Goal: Task Accomplishment & Management: Use online tool/utility

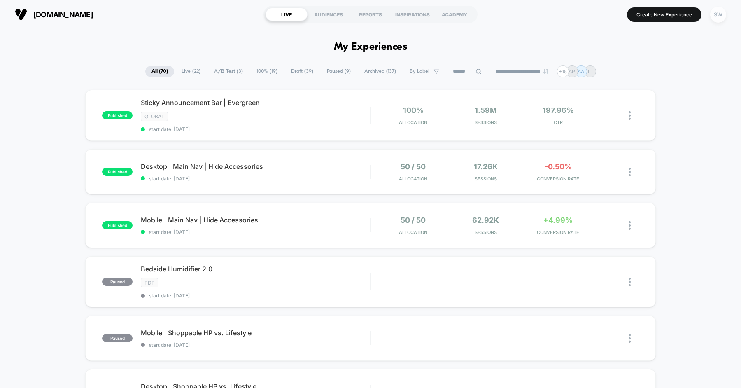
click at [717, 16] on div "SW" at bounding box center [718, 15] width 16 height 16
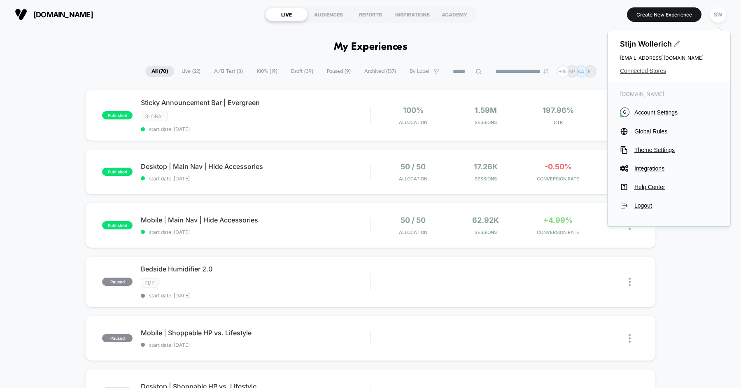
click at [647, 69] on span "Connected Stores" at bounding box center [669, 71] width 98 height 7
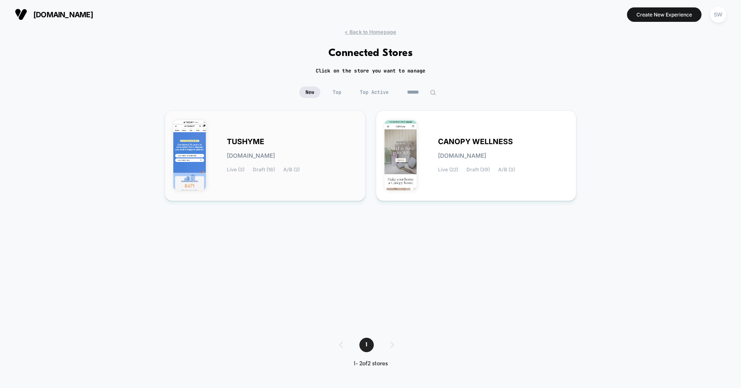
click at [267, 158] on span "[DOMAIN_NAME]" at bounding box center [251, 156] width 48 height 6
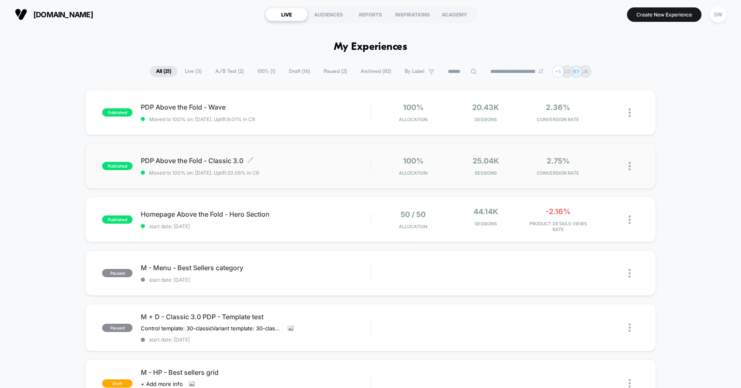
click at [314, 158] on span "PDP Above the Fold - Classic 3.0 Click to edit experience details" at bounding box center [255, 160] width 229 height 8
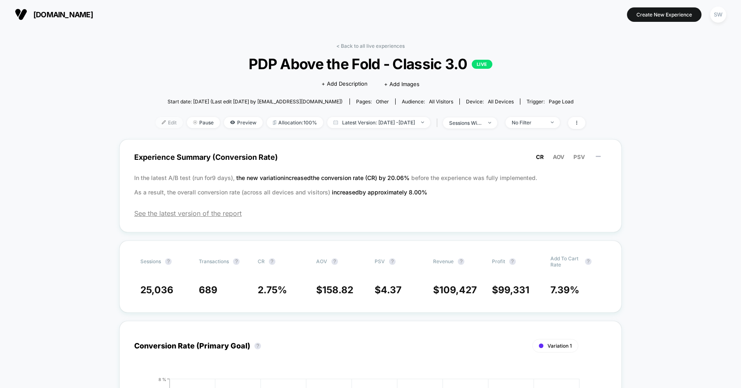
click at [162, 121] on img at bounding box center [164, 122] width 4 height 4
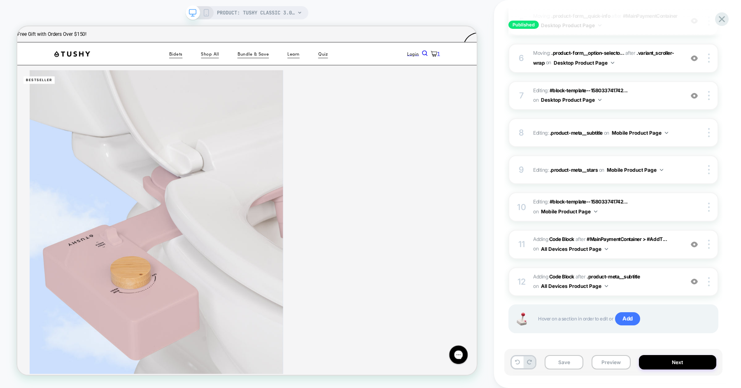
scroll to position [291, 0]
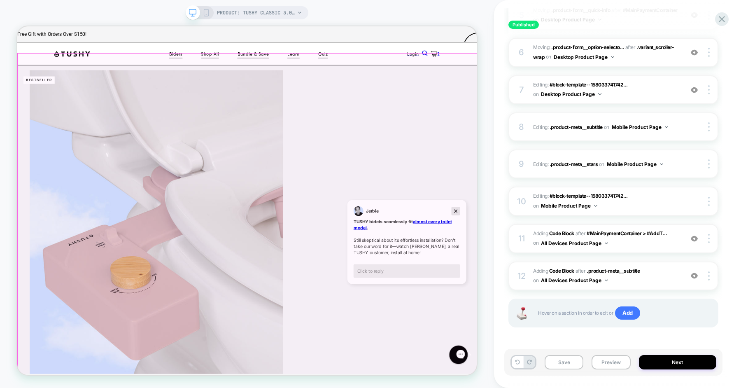
click at [494, 215] on icon "Dismiss campaign" at bounding box center [493, 215] width 5 height 5
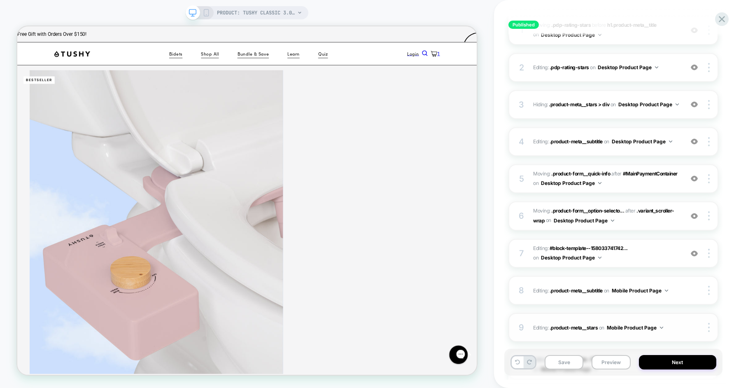
scroll to position [0, 0]
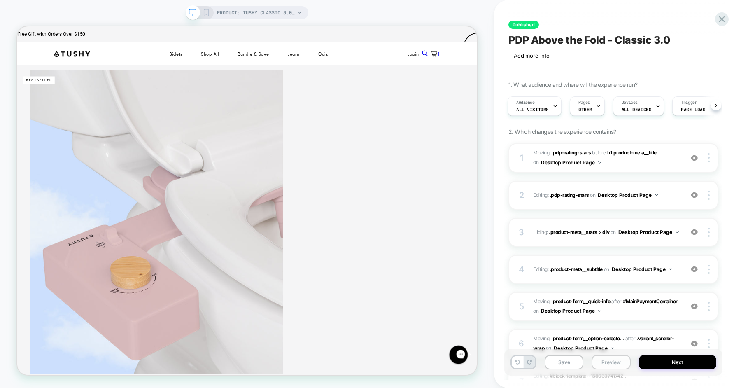
click at [605, 358] on button "Preview" at bounding box center [610, 362] width 39 height 14
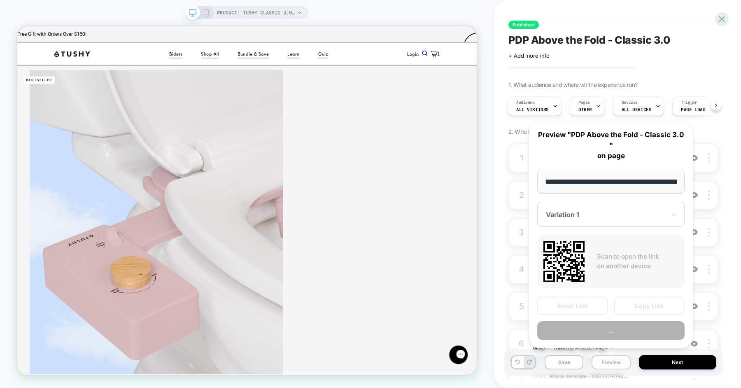
scroll to position [0, 116]
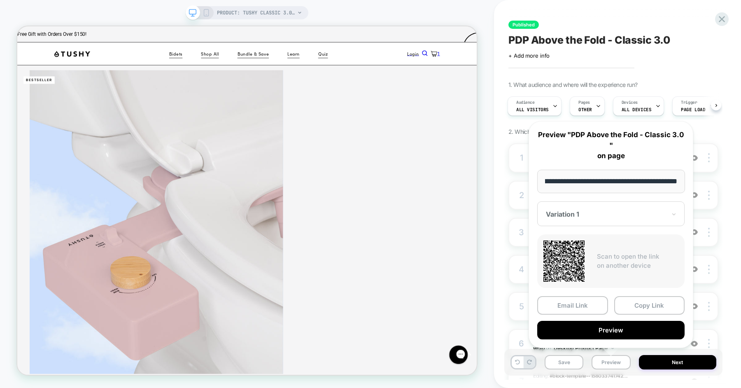
click at [601, 222] on div "Variation 1" at bounding box center [610, 213] width 147 height 25
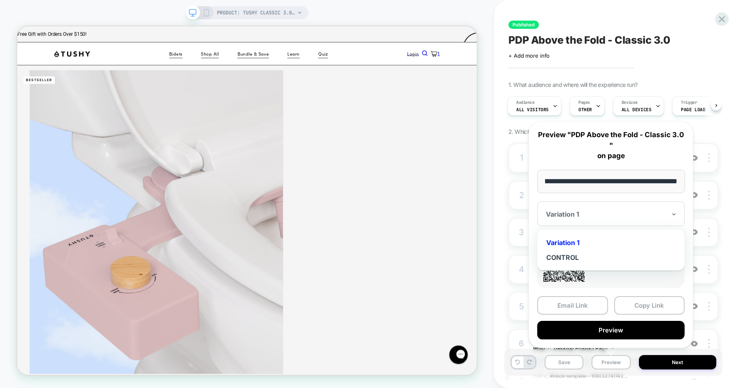
scroll to position [0, 0]
click at [569, 256] on div "CONTROL" at bounding box center [610, 257] width 139 height 15
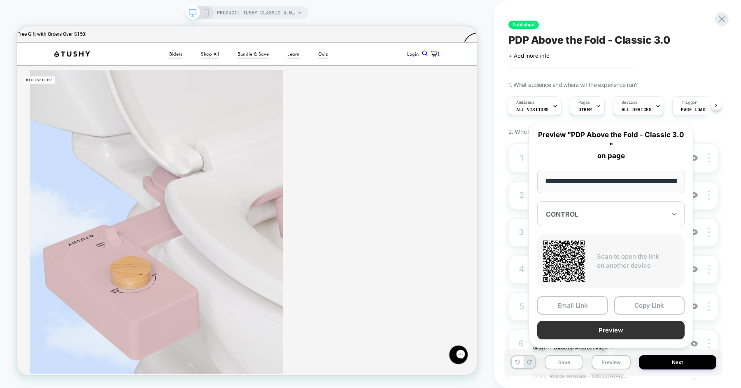
click at [613, 325] on button "Preview" at bounding box center [610, 330] width 147 height 19
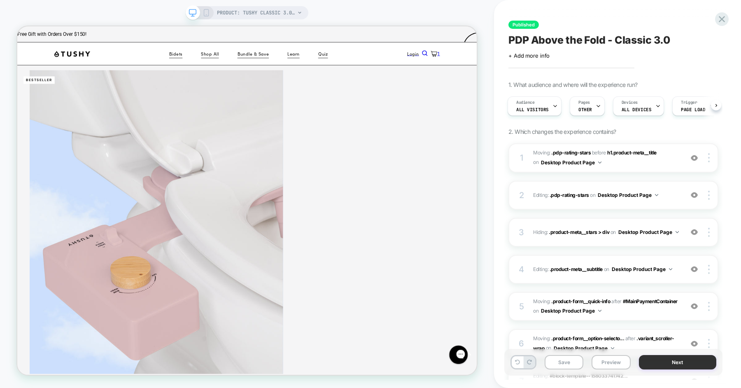
click at [658, 364] on button "Next" at bounding box center [678, 362] width 78 height 14
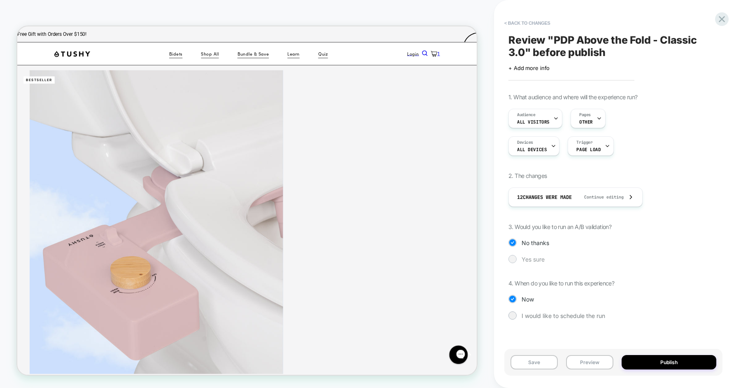
click at [524, 257] on span "Yes sure" at bounding box center [533, 259] width 23 height 7
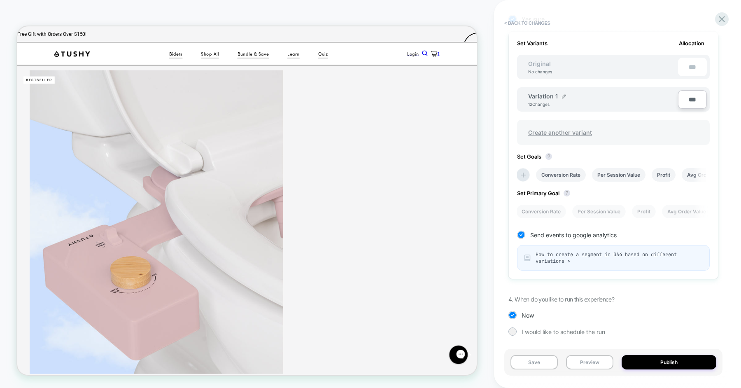
scroll to position [207, 0]
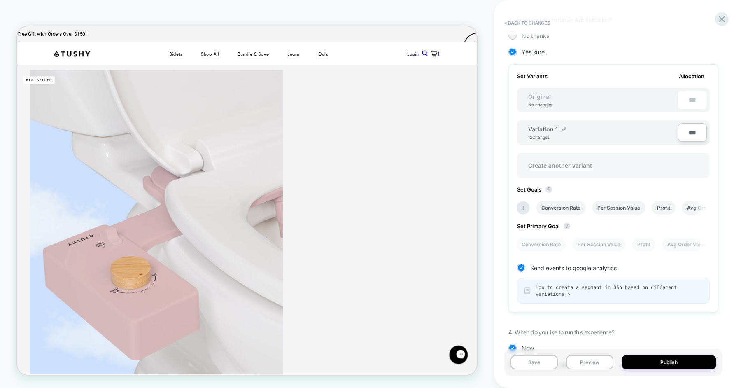
click at [565, 162] on span "Create another variant" at bounding box center [560, 165] width 80 height 19
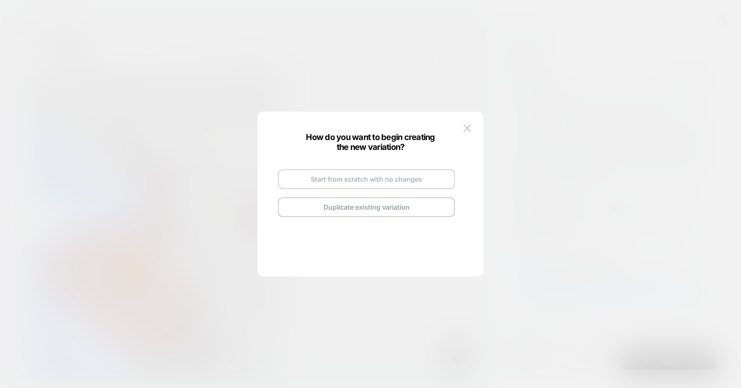
click at [373, 182] on button "Start from scratch with no changes" at bounding box center [366, 179] width 177 height 20
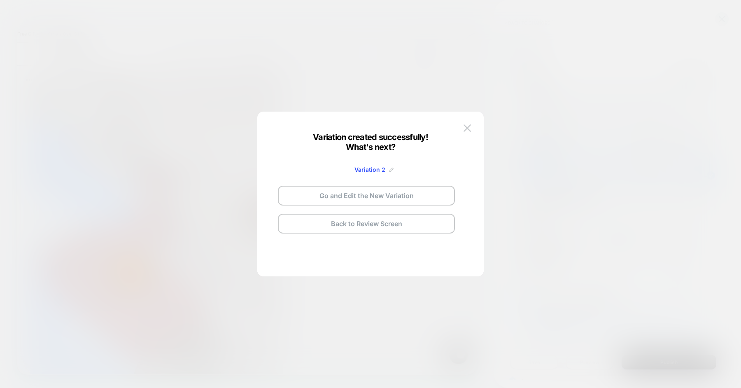
click at [390, 169] on img at bounding box center [391, 170] width 4 height 4
click at [367, 167] on input "**********" at bounding box center [356, 169] width 60 height 16
type input "*"
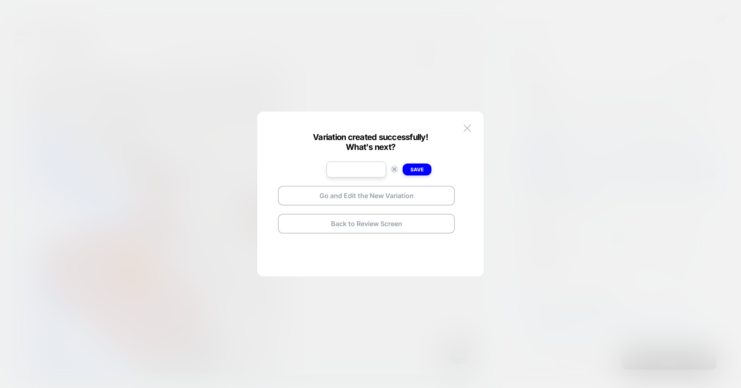
type input "*"
type input "********"
click at [346, 193] on button "Go and Edit the New Variation" at bounding box center [366, 196] width 177 height 20
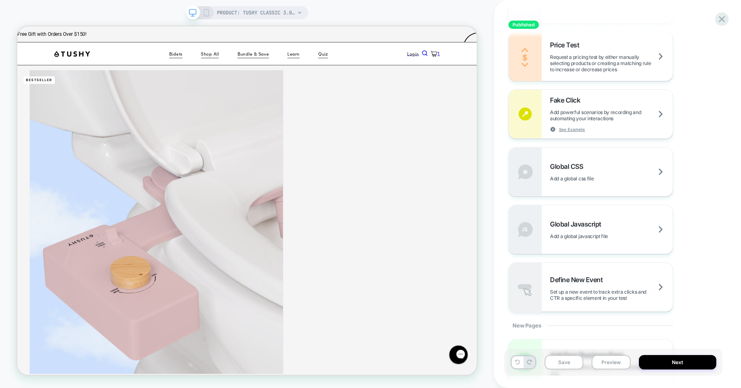
scroll to position [496, 0]
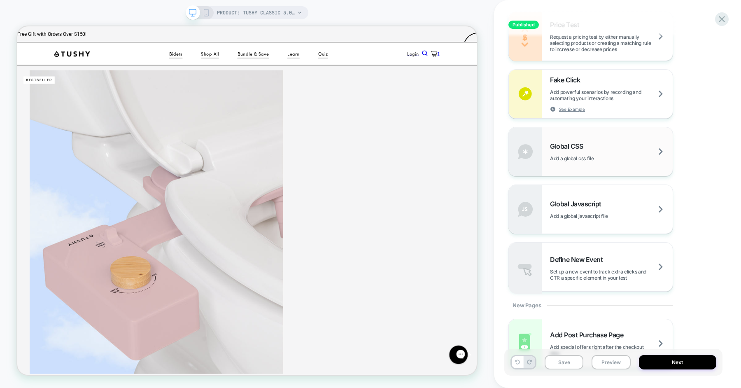
click at [581, 137] on div "Global CSS Add a global css file" at bounding box center [591, 151] width 164 height 49
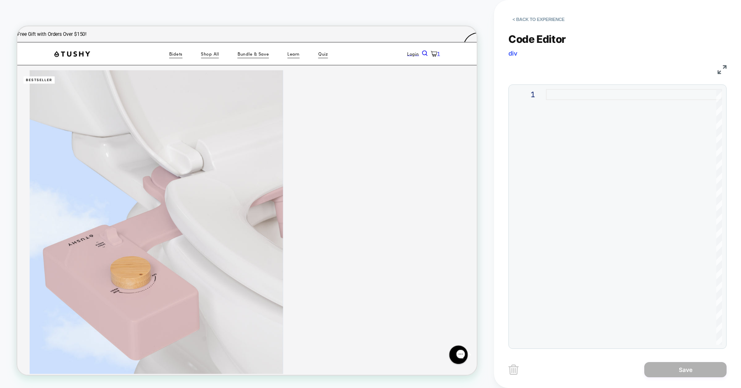
click at [571, 127] on div at bounding box center [634, 217] width 176 height 256
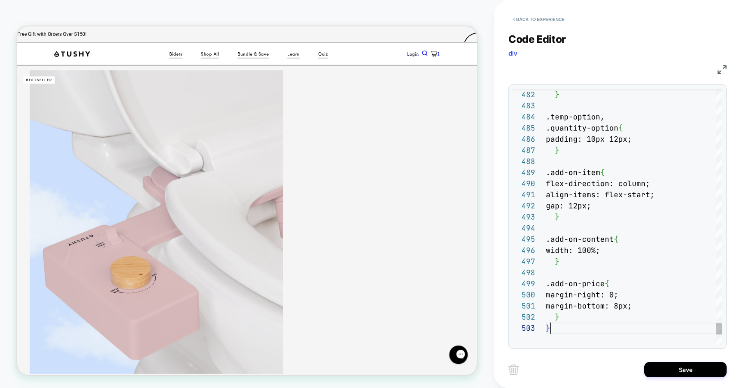
type textarea "**********"
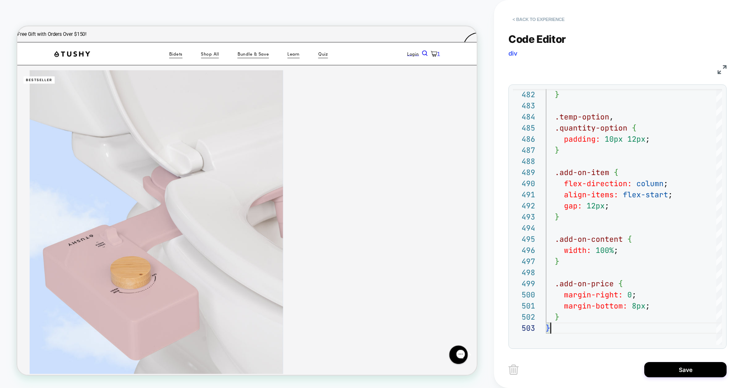
click at [538, 22] on button "< Back to experience" at bounding box center [538, 19] width 60 height 13
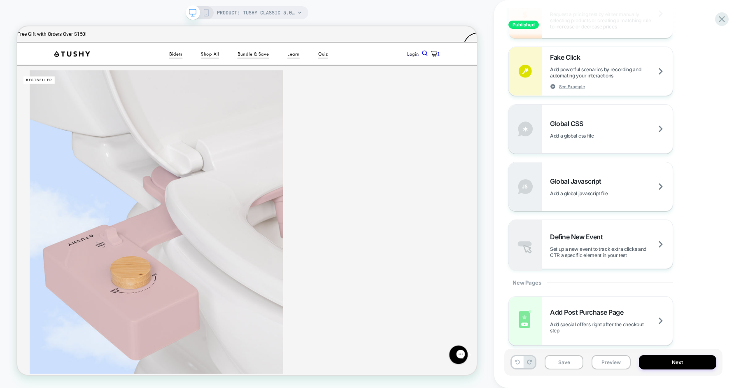
scroll to position [529, 0]
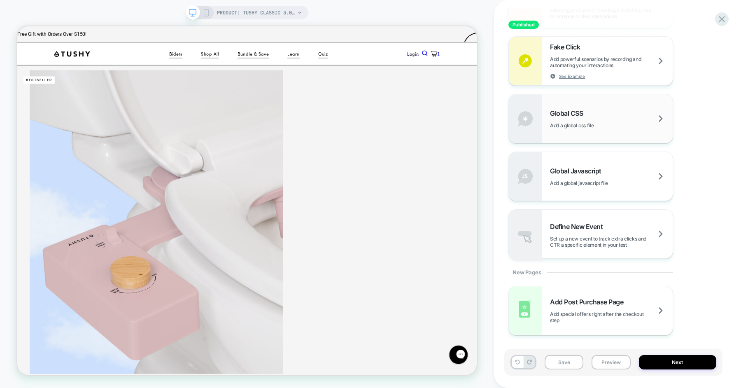
click at [594, 130] on div "Global CSS Add a global css file" at bounding box center [591, 118] width 164 height 49
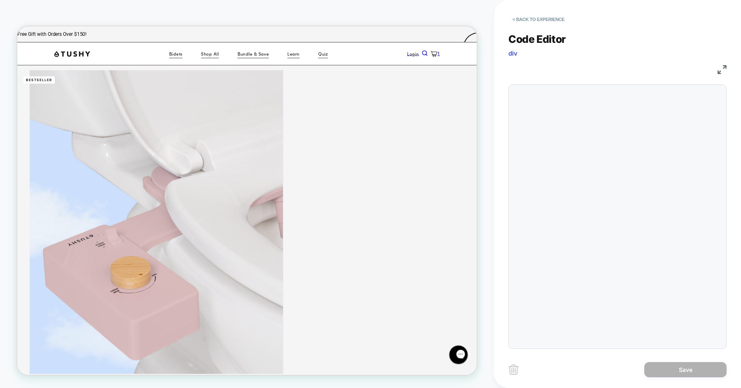
click at [594, 130] on div "Code Editor div CSS 1" at bounding box center [617, 186] width 218 height 326
click at [594, 100] on div at bounding box center [634, 217] width 176 height 256
type textarea "**********"
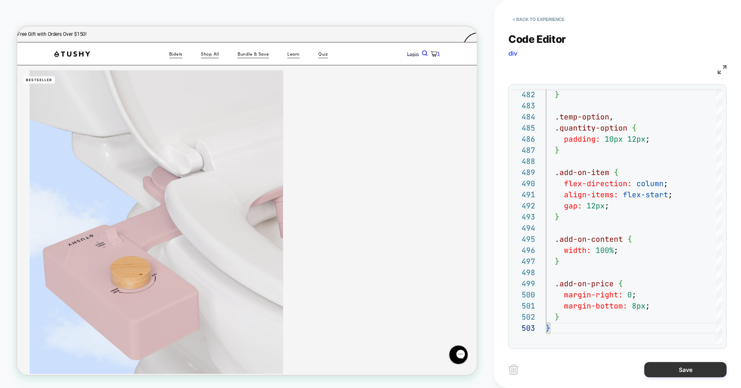
click at [677, 375] on button "Save" at bounding box center [685, 369] width 82 height 15
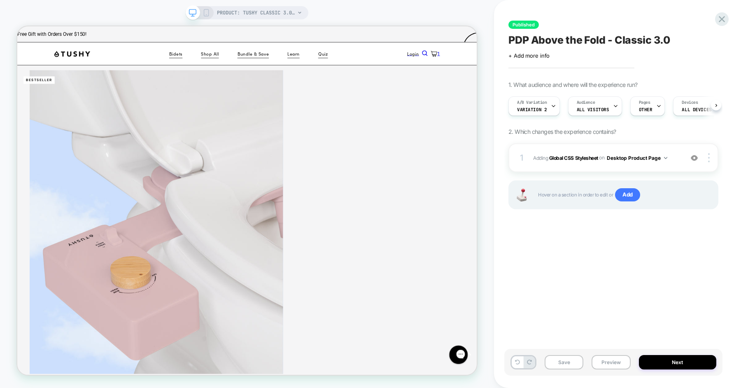
scroll to position [0, 0]
click at [622, 193] on span "Add" at bounding box center [627, 194] width 25 height 13
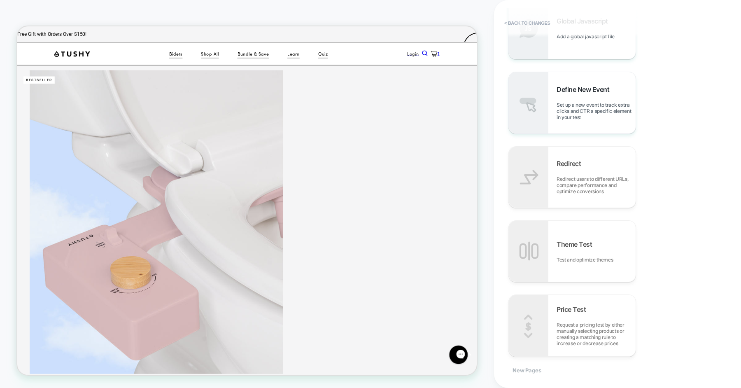
scroll to position [470, 0]
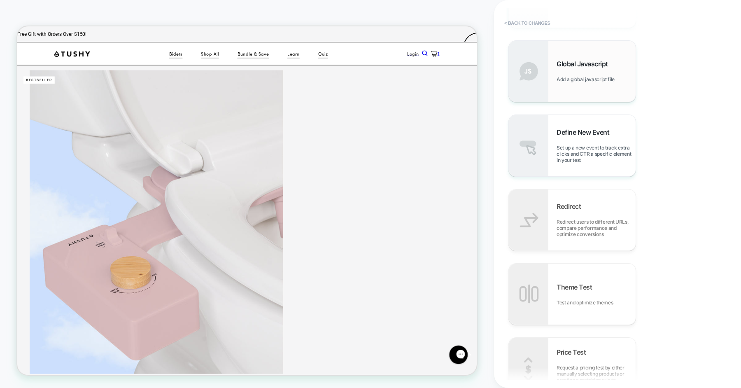
click at [571, 75] on div "Global Javascript Add a global javascript file" at bounding box center [596, 71] width 79 height 23
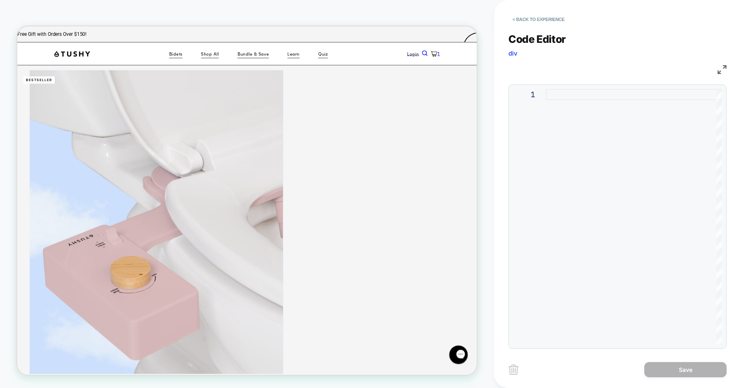
click at [619, 128] on div at bounding box center [634, 217] width 176 height 256
click at [586, 114] on div at bounding box center [634, 217] width 176 height 256
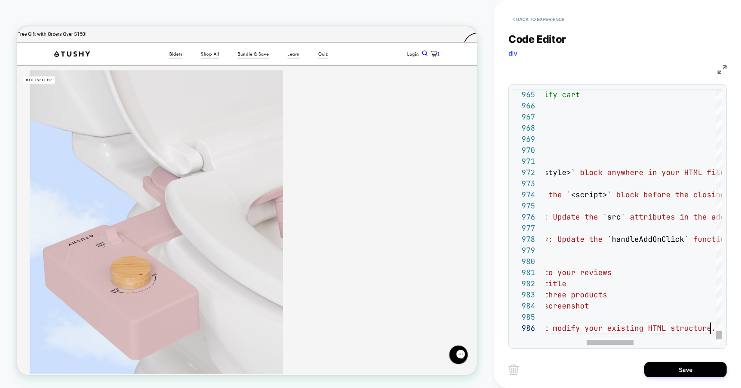
scroll to position [56, 315]
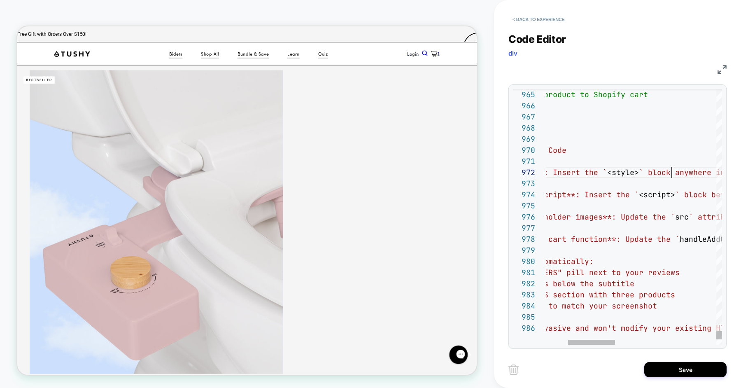
scroll to position [11, 209]
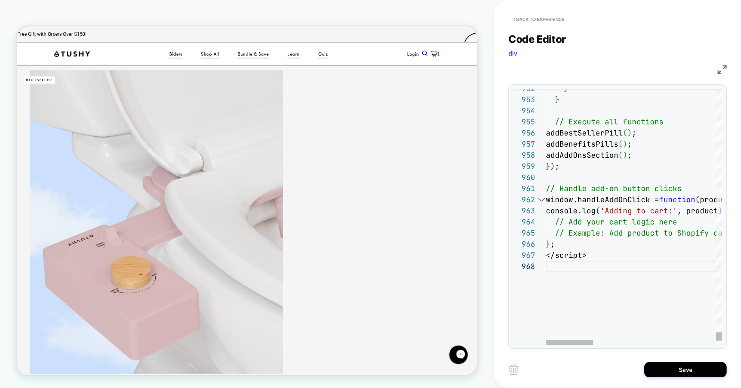
scroll to position [0, 0]
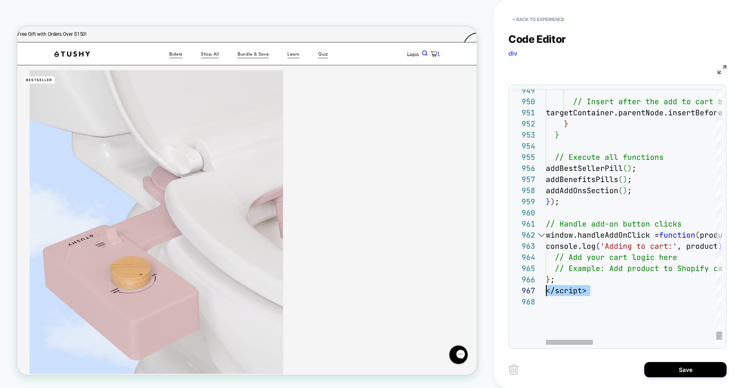
scroll to position [66, 0]
type textarea "**********"
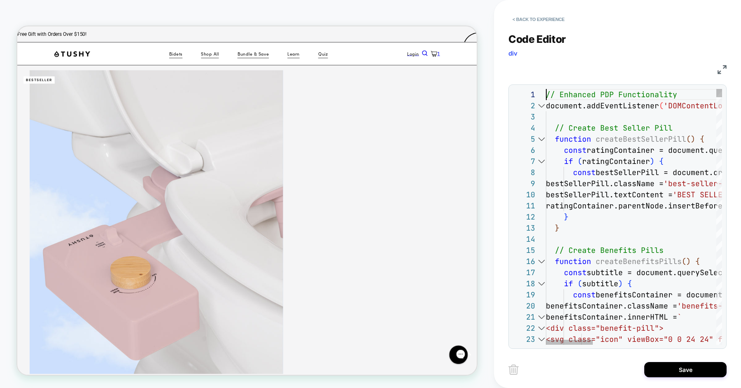
scroll to position [0, 0]
click at [670, 366] on button "Save" at bounding box center [685, 369] width 82 height 15
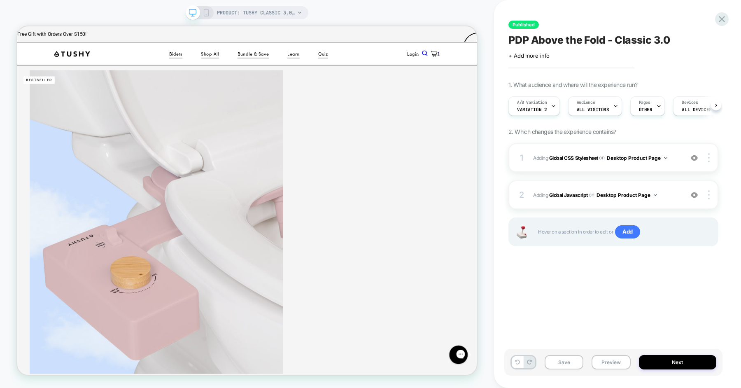
scroll to position [0, 0]
click at [604, 359] on button "Preview" at bounding box center [610, 362] width 39 height 14
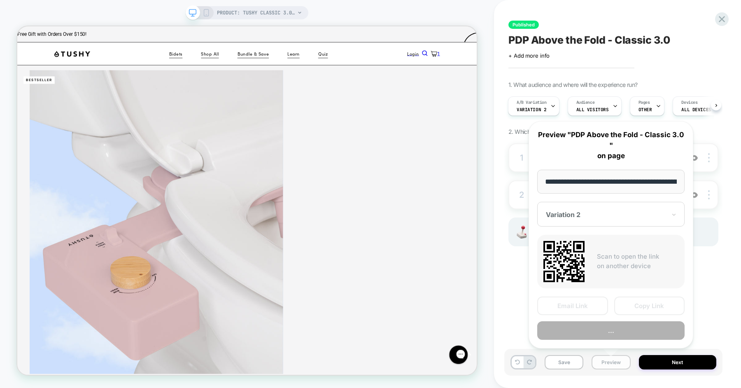
scroll to position [0, 116]
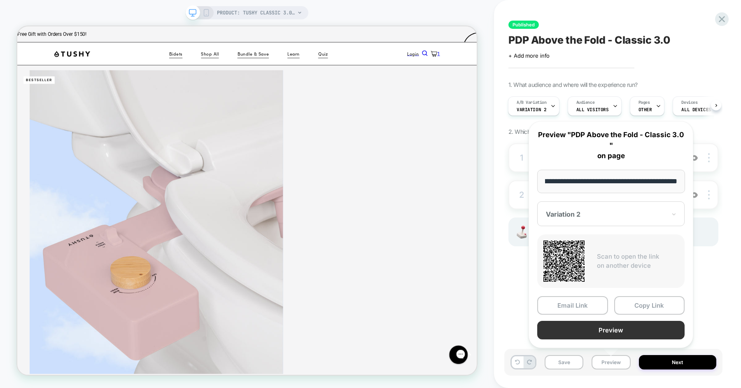
click at [608, 328] on button "Preview" at bounding box center [610, 330] width 147 height 19
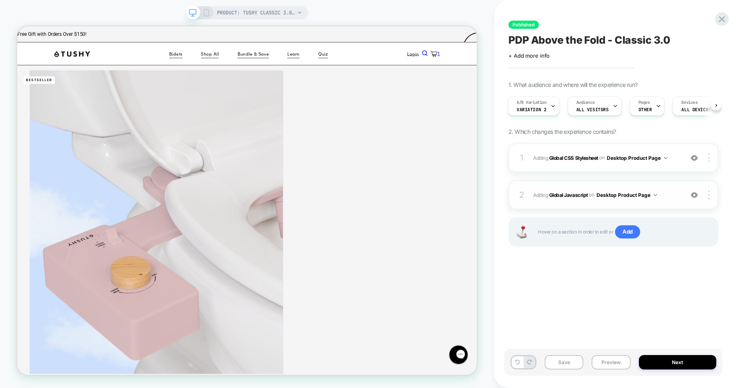
click at [673, 192] on span "Adding Global Javascript on Desktop Product Page" at bounding box center [606, 195] width 146 height 10
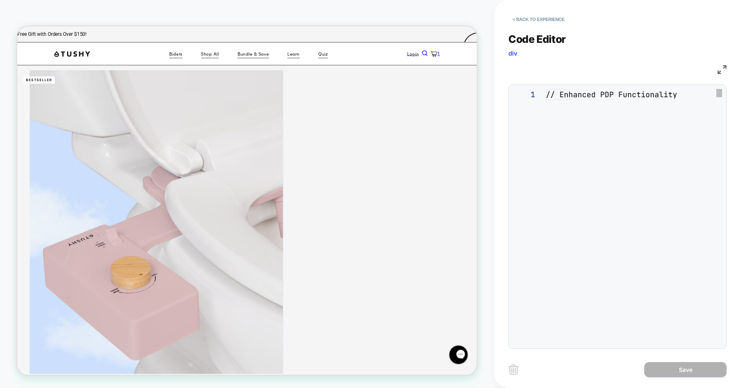
scroll to position [111, 0]
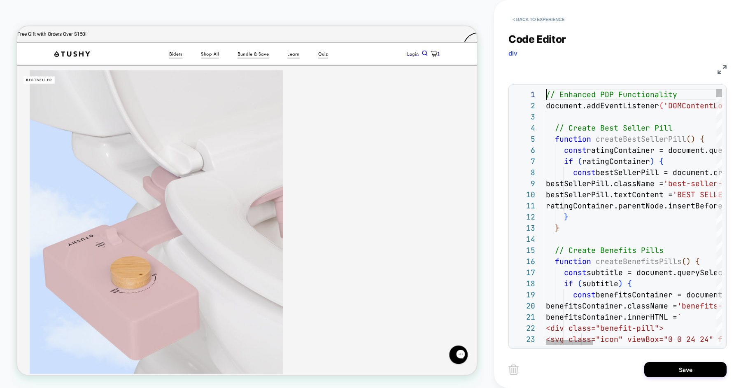
scroll to position [66, 66]
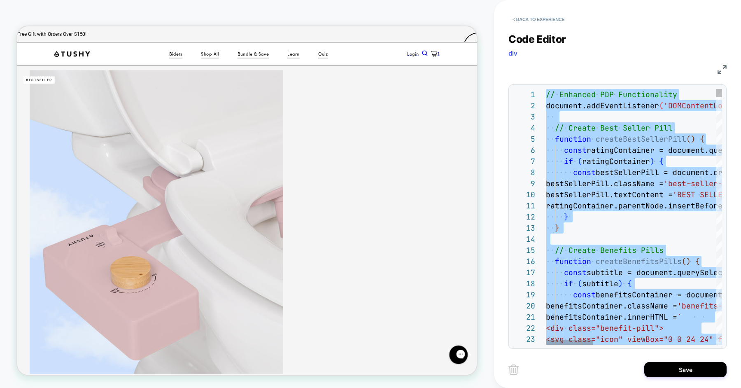
scroll to position [56, 315]
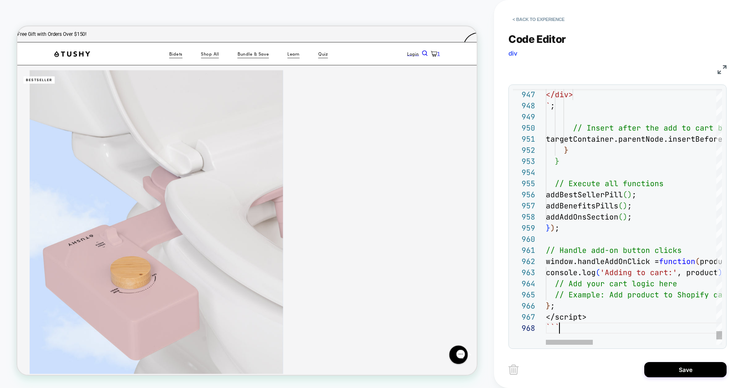
scroll to position [77, 13]
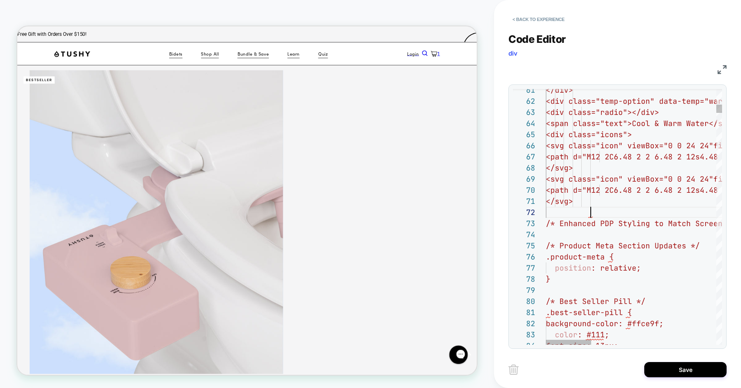
scroll to position [11, 44]
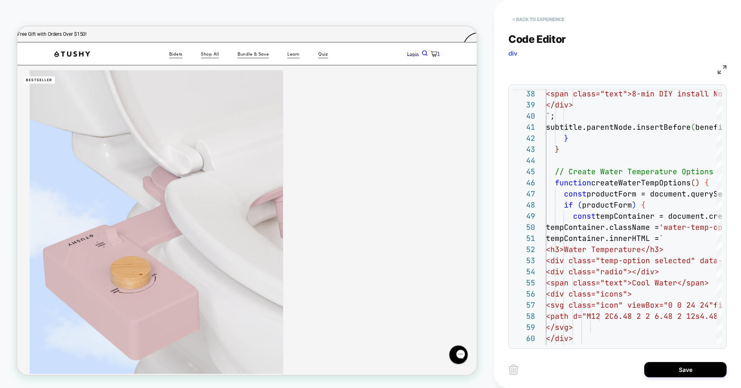
click at [544, 19] on button "< Back to experience" at bounding box center [538, 19] width 60 height 13
type textarea "**********"
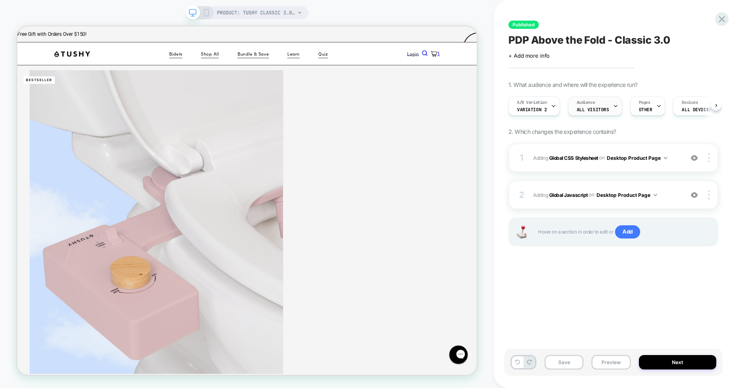
scroll to position [0, 0]
click at [676, 157] on span "Adding Global CSS Stylesheet on Desktop Product Page" at bounding box center [606, 158] width 146 height 10
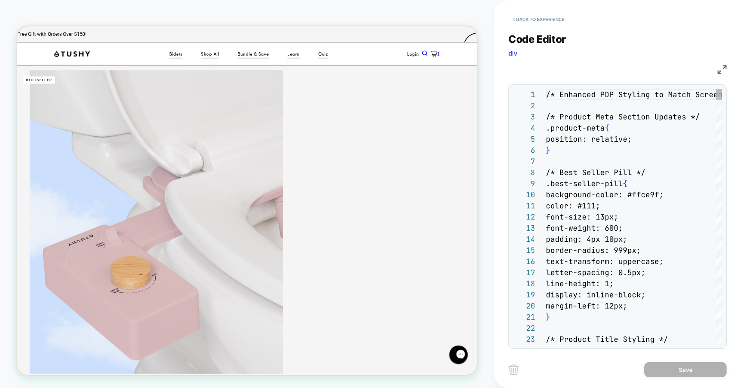
scroll to position [111, 0]
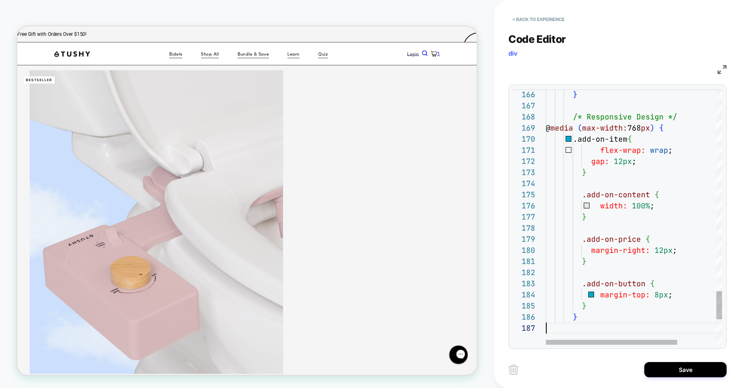
scroll to position [66, 0]
type textarea "**********"
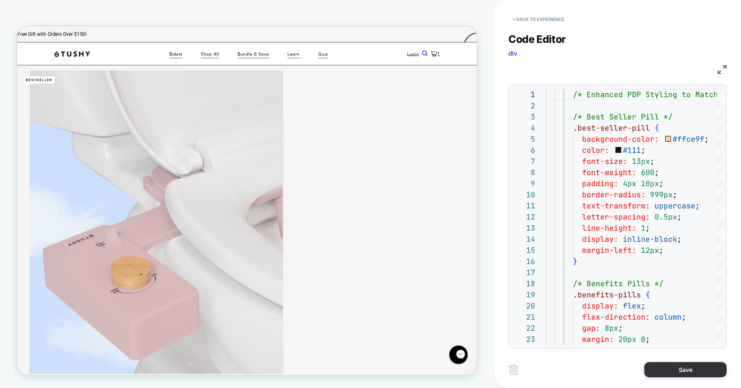
click at [665, 371] on button "Save" at bounding box center [685, 369] width 82 height 15
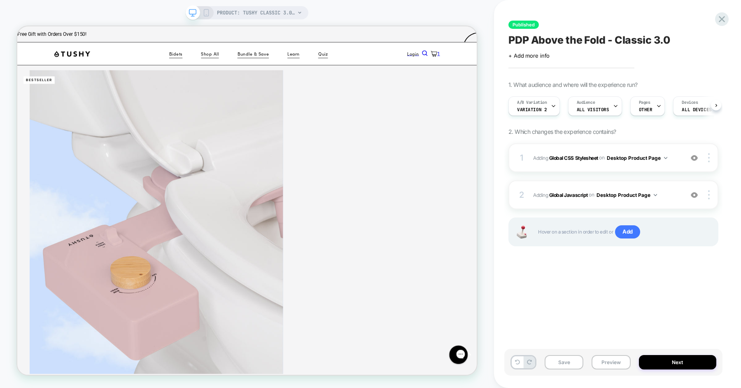
click at [663, 374] on div "Save Preview Next" at bounding box center [613, 362] width 218 height 27
click at [666, 203] on div "2 Adding Global Javascript on Desktop Product Page Add Before Add After Copy to…" at bounding box center [613, 194] width 210 height 29
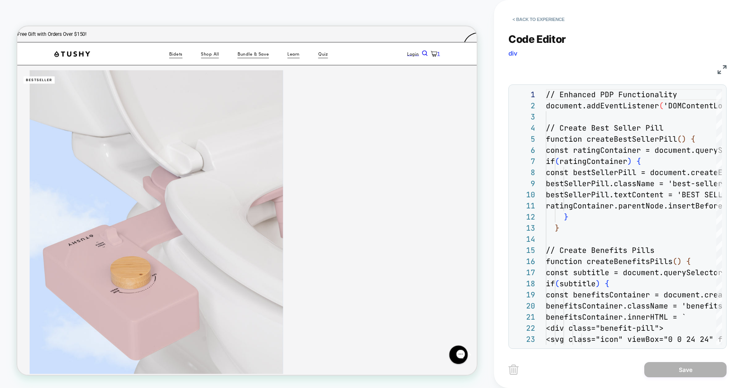
scroll to position [111, 0]
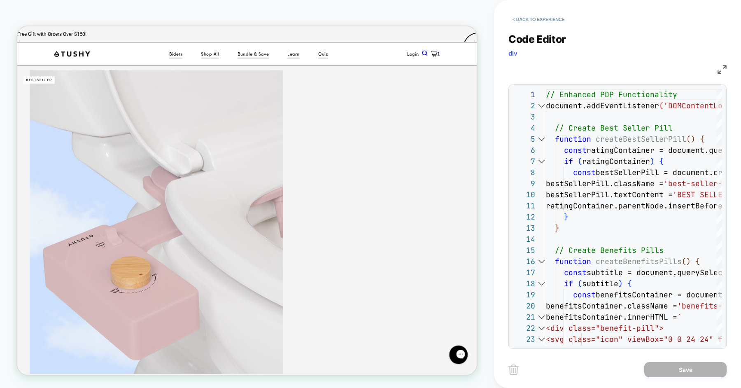
type textarea "**********"
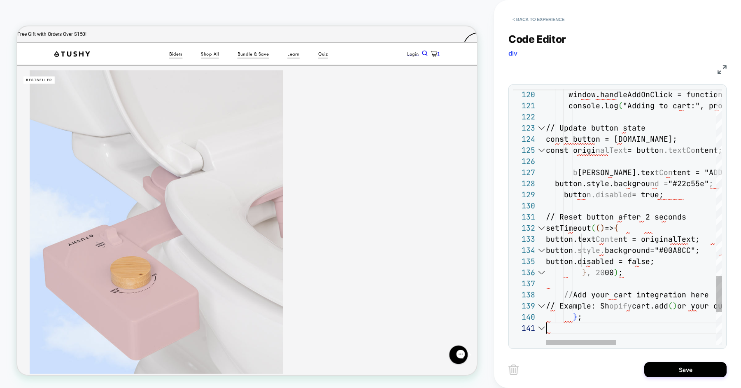
scroll to position [0, 0]
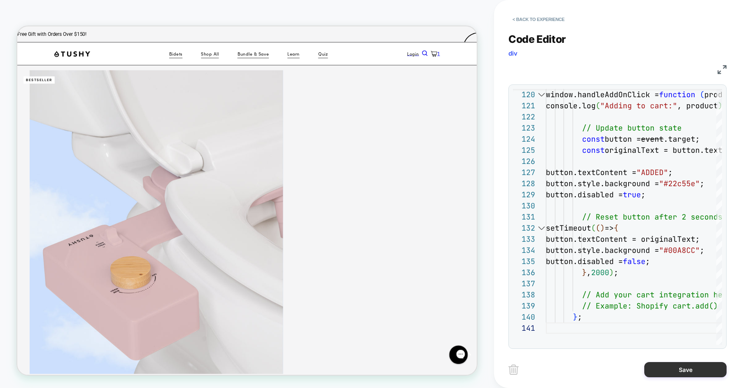
click at [658, 366] on button "Save" at bounding box center [685, 369] width 82 height 15
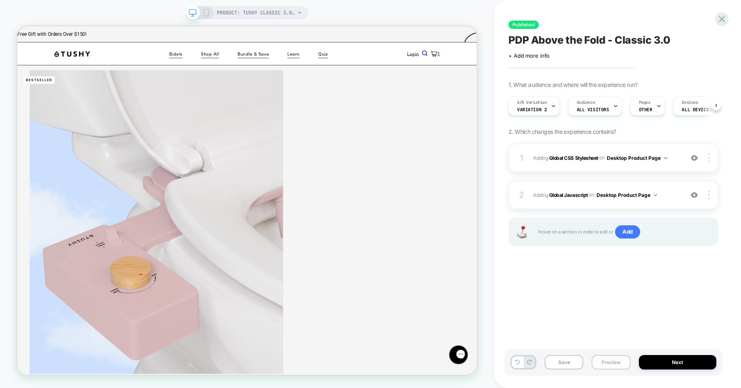
scroll to position [0, 0]
click at [595, 367] on button "Preview" at bounding box center [610, 362] width 39 height 14
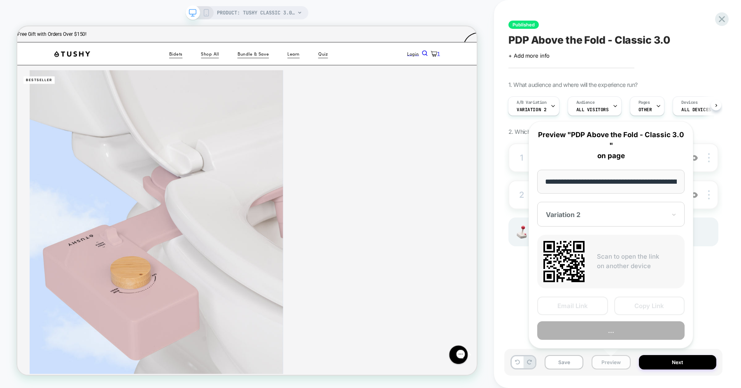
click at [595, 367] on button "Preview" at bounding box center [610, 362] width 39 height 14
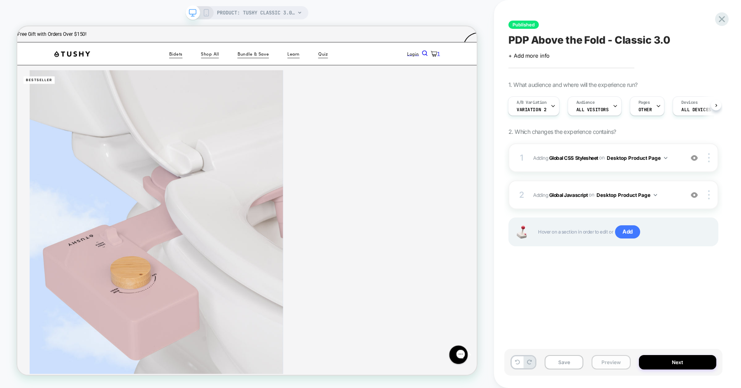
click at [601, 359] on button "Preview" at bounding box center [610, 362] width 39 height 14
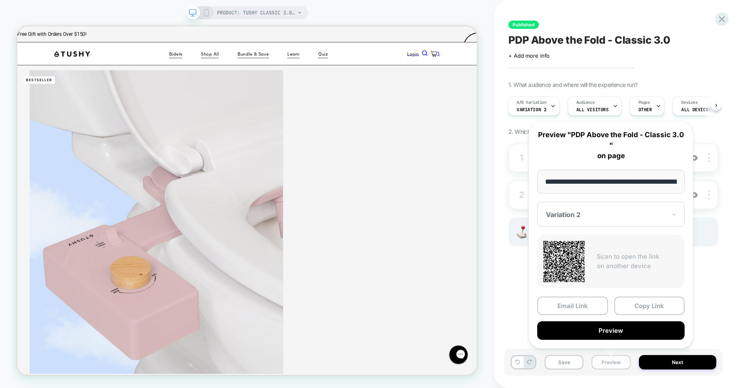
scroll to position [0, 116]
click at [602, 333] on button "Preview" at bounding box center [610, 330] width 147 height 19
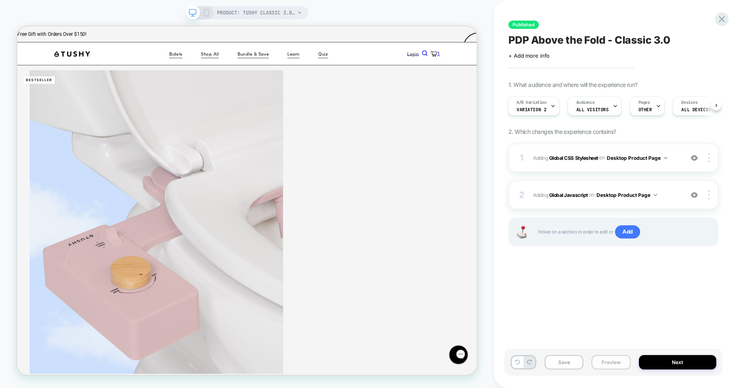
click at [605, 360] on button "Preview" at bounding box center [610, 362] width 39 height 14
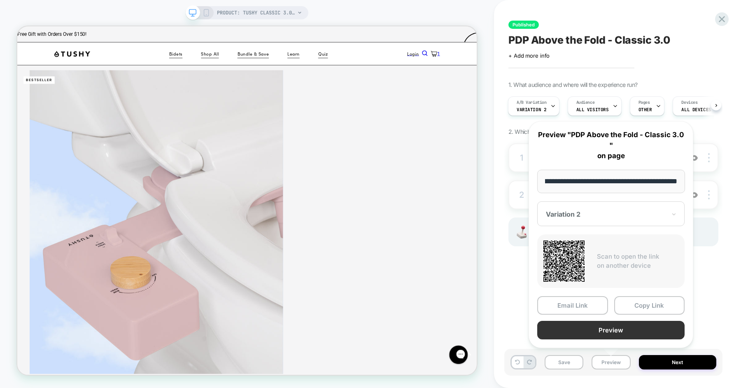
click at [615, 333] on button "Preview" at bounding box center [610, 330] width 147 height 19
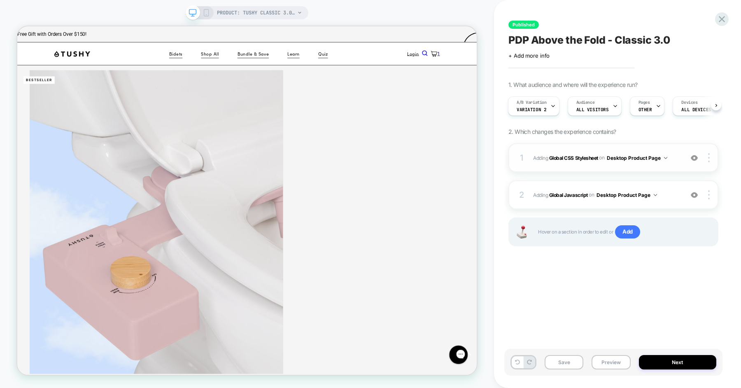
click at [674, 163] on div "1 Adding Global CSS Stylesheet on Desktop Product Page Add Before Add After Cop…" at bounding box center [613, 157] width 210 height 29
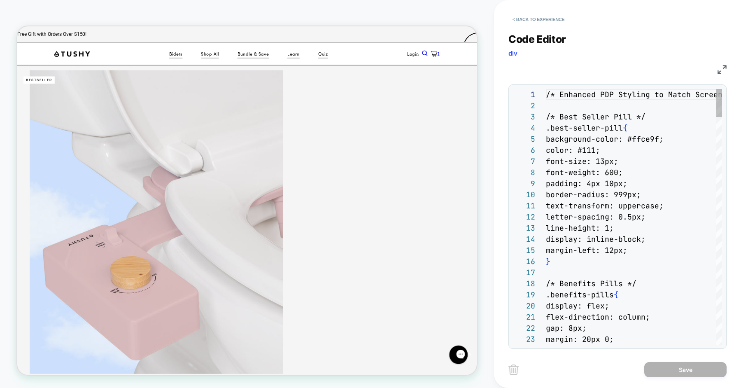
scroll to position [111, 0]
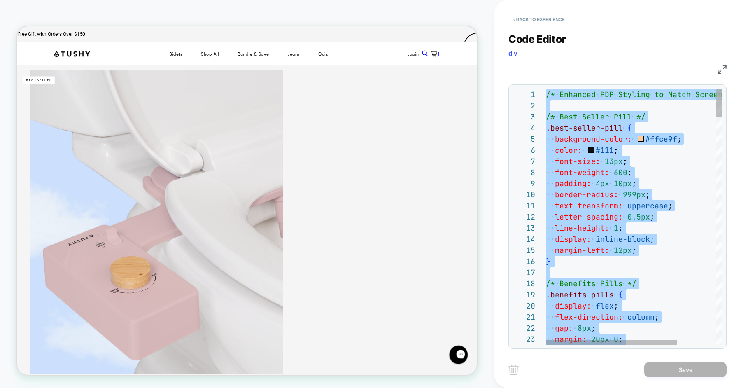
type textarea "**********"
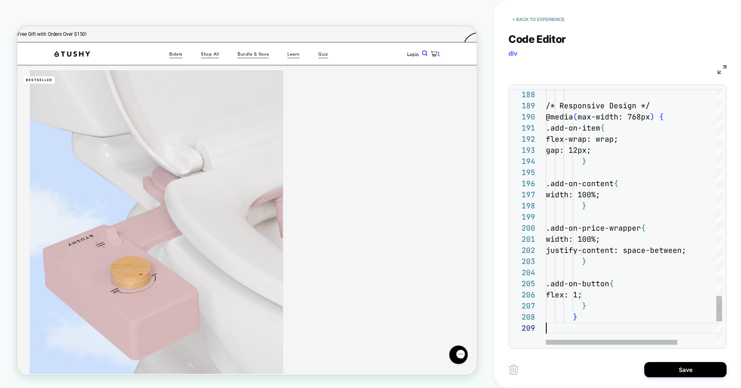
scroll to position [89, 0]
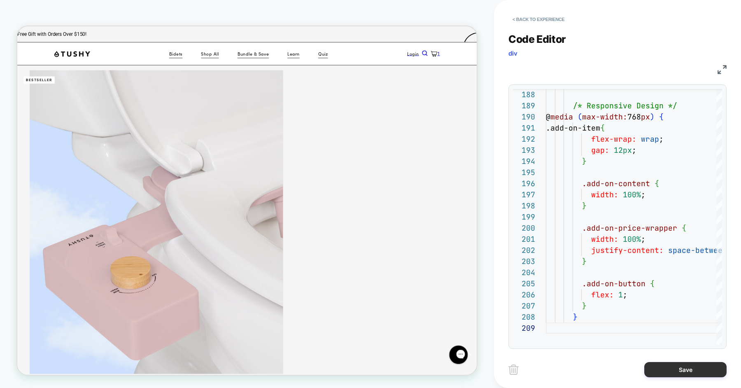
click at [659, 368] on button "Save" at bounding box center [685, 369] width 82 height 15
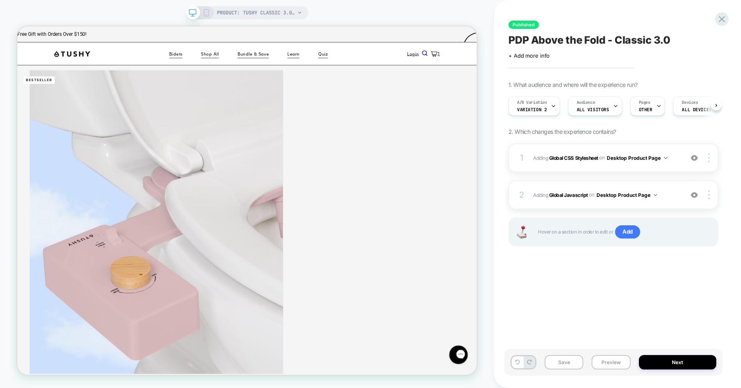
scroll to position [0, 0]
click at [667, 198] on span "Adding Global Javascript on Desktop Product Page" at bounding box center [606, 195] width 146 height 10
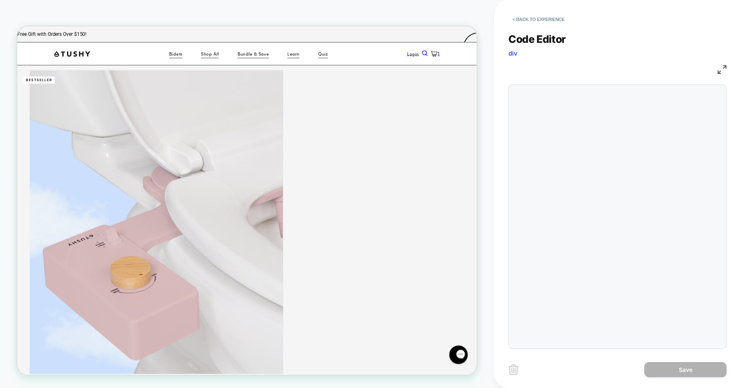
scroll to position [100, 0]
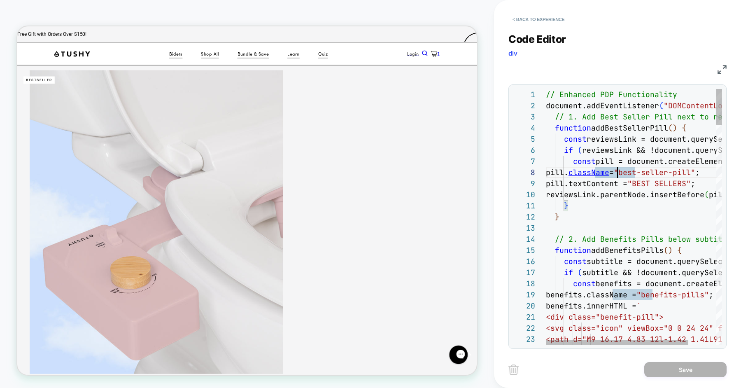
type textarea "**********"
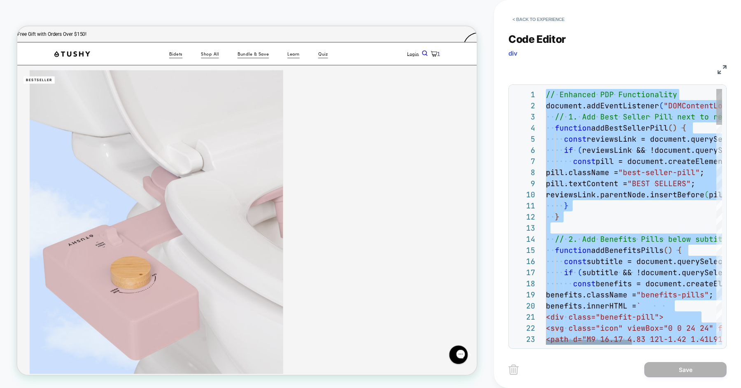
scroll to position [0, 0]
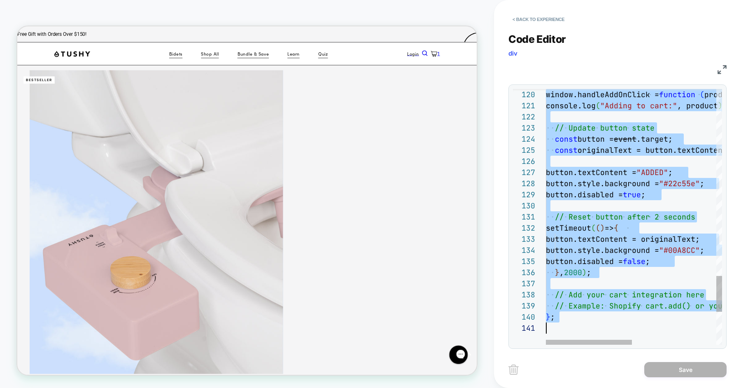
type textarea "**********"
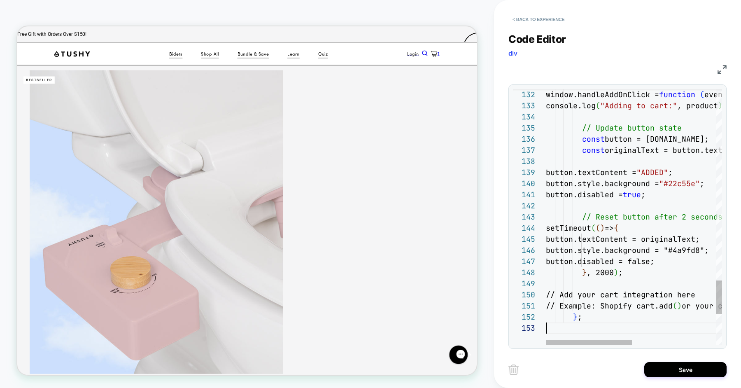
scroll to position [22, 0]
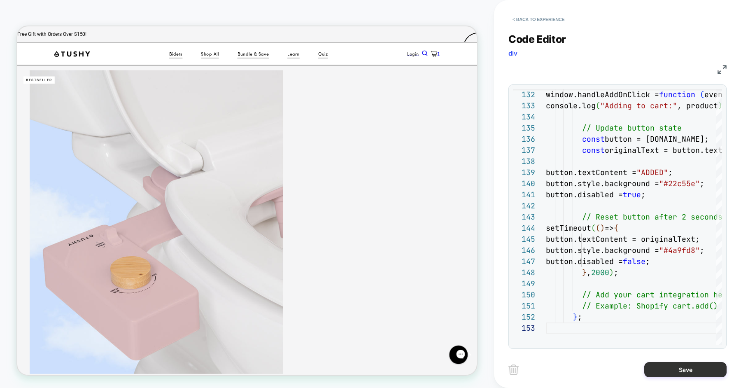
click at [667, 370] on button "Save" at bounding box center [685, 369] width 82 height 15
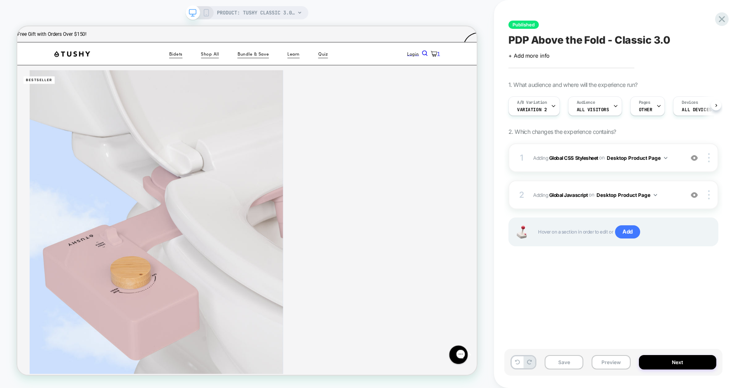
scroll to position [0, 0]
click at [566, 364] on button "Save" at bounding box center [564, 362] width 39 height 14
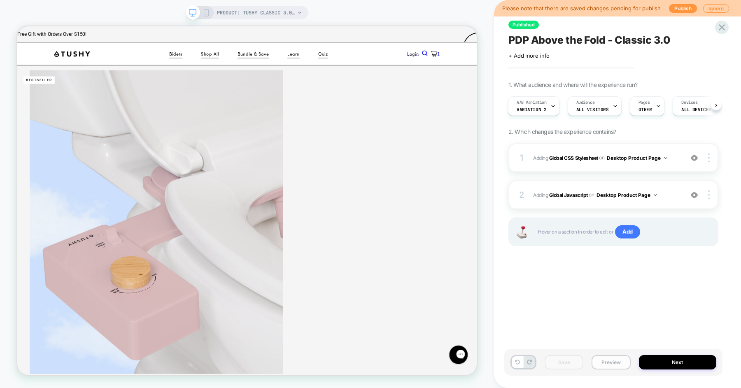
click at [602, 360] on button "Preview" at bounding box center [610, 362] width 39 height 14
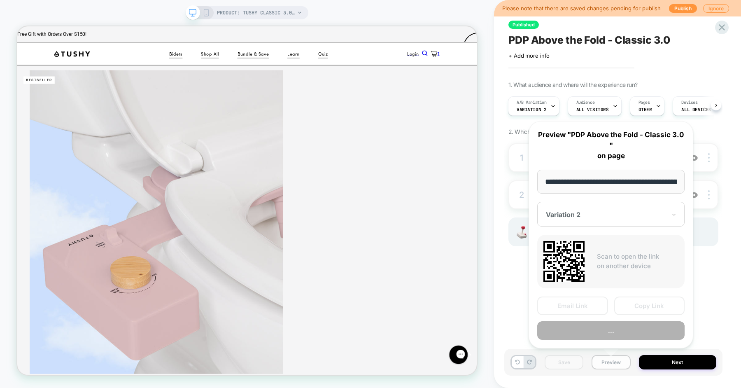
scroll to position [0, 116]
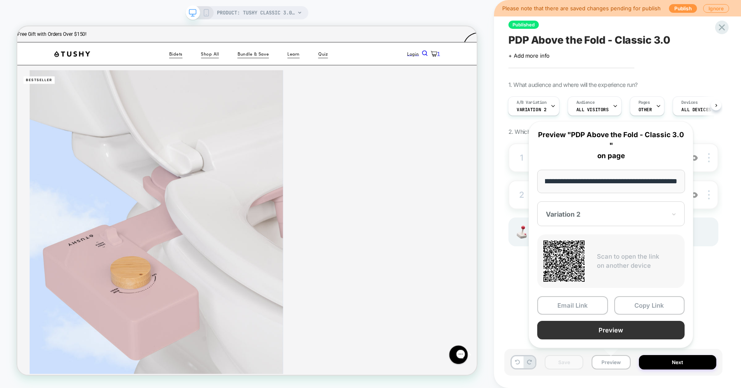
click at [614, 327] on button "Preview" at bounding box center [610, 330] width 147 height 19
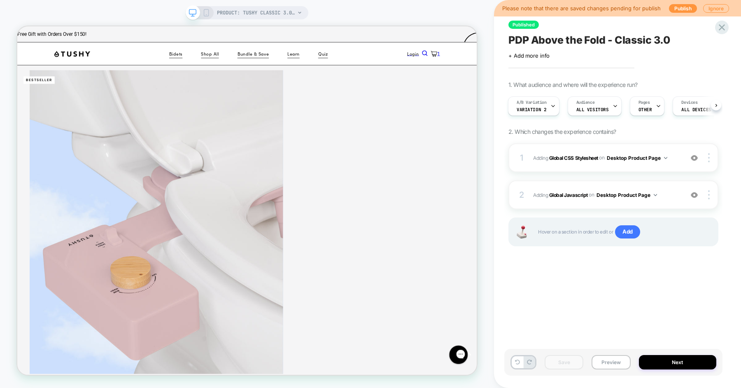
click at [506, 116] on div "A/B Variation Variation 2 Audience All Visitors Pages OTHER Devices ALL DEVICES…" at bounding box center [609, 106] width 210 height 28
click at [550, 107] on icon at bounding box center [552, 105] width 5 height 5
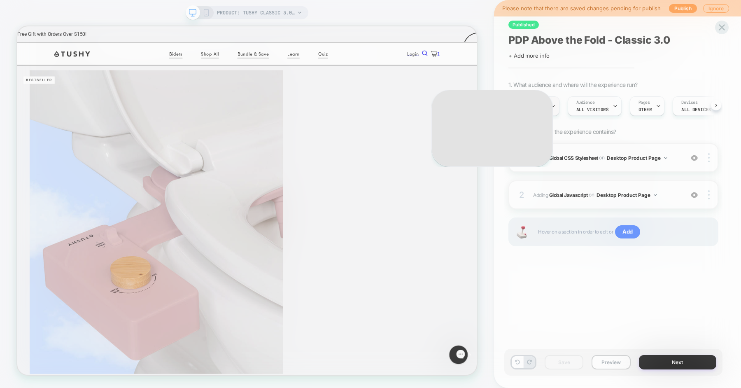
click at [550, 107] on div at bounding box center [370, 194] width 741 height 388
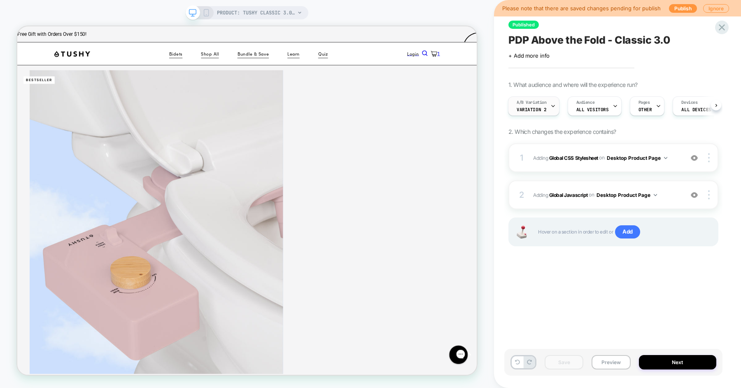
click at [546, 112] on div "A/B Variation Variation 2" at bounding box center [531, 106] width 47 height 19
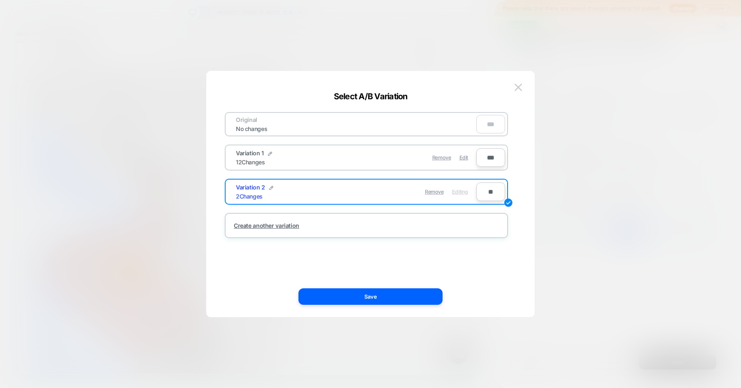
click at [558, 162] on div at bounding box center [370, 194] width 741 height 388
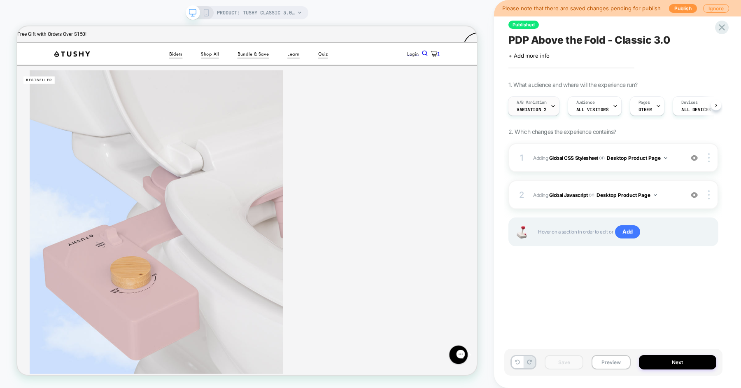
click at [548, 112] on div "A/B Variation Variation 2" at bounding box center [531, 106] width 47 height 19
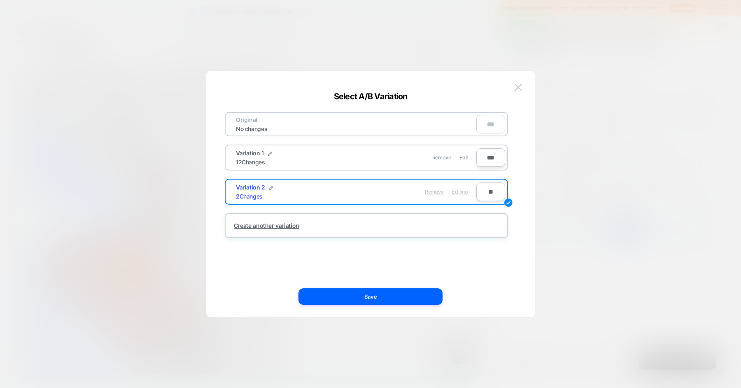
click at [437, 189] on span "Remove" at bounding box center [434, 192] width 19 height 6
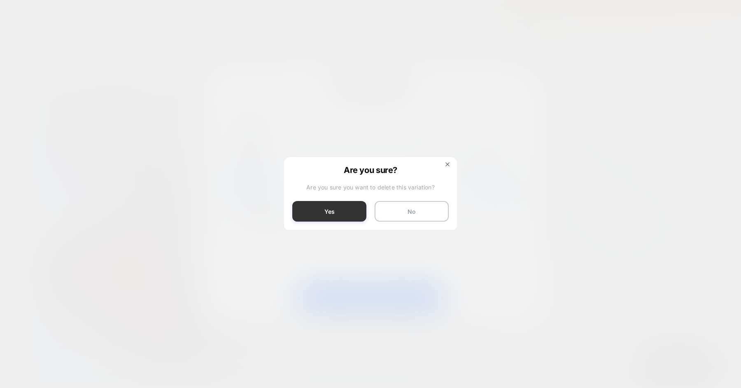
click at [344, 209] on button "Yes" at bounding box center [329, 211] width 74 height 21
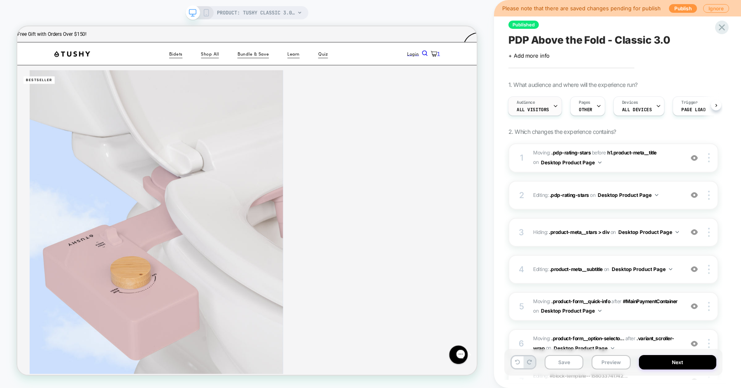
click at [535, 105] on div "Audience All Visitors" at bounding box center [532, 106] width 49 height 19
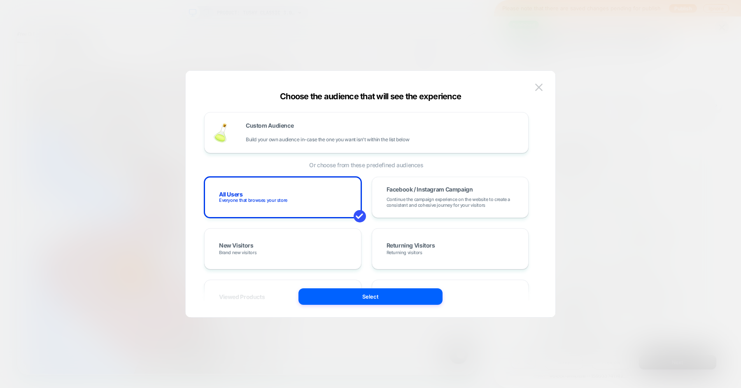
click at [581, 97] on div at bounding box center [370, 194] width 741 height 388
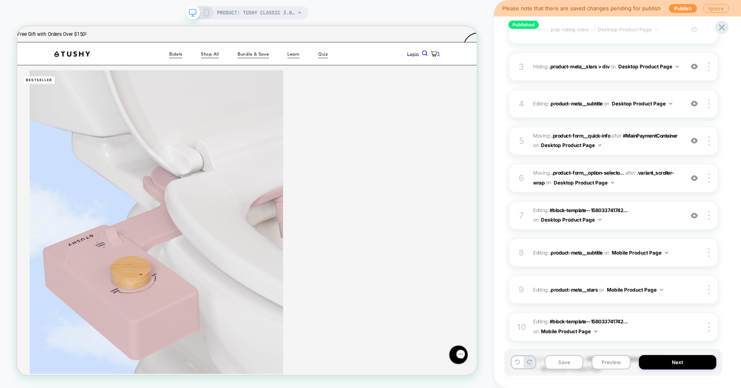
scroll to position [284, 0]
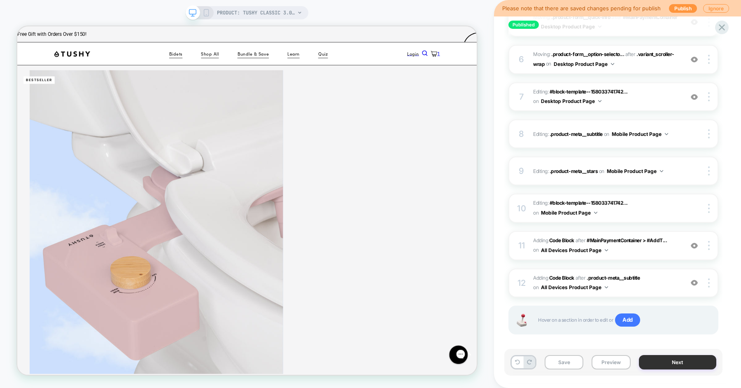
click at [646, 364] on button "Next" at bounding box center [678, 362] width 78 height 14
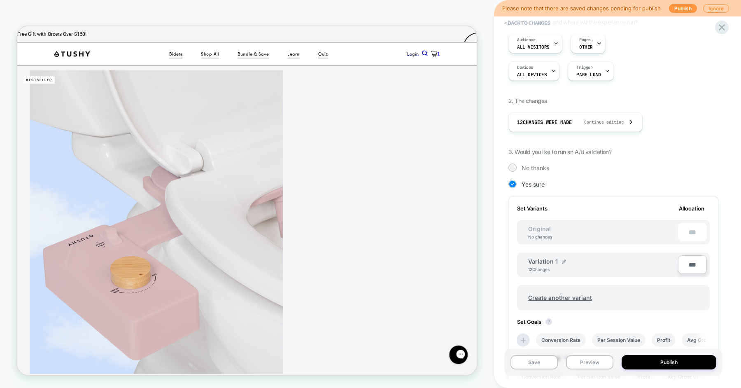
scroll to position [129, 0]
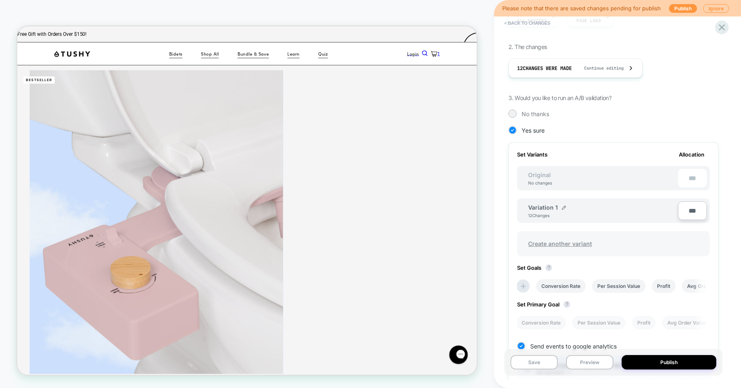
click at [558, 242] on span "Create another variant" at bounding box center [560, 243] width 80 height 19
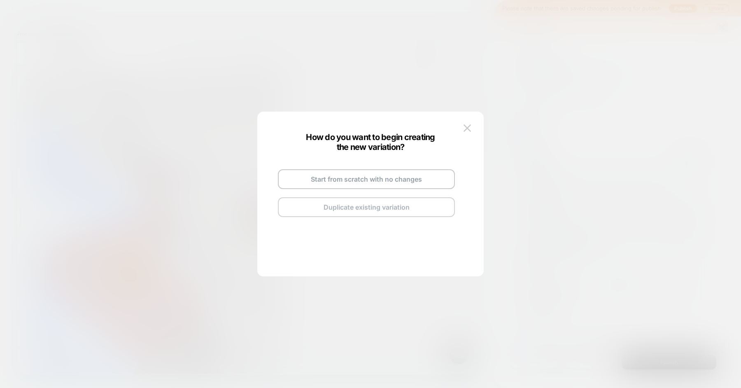
click at [325, 203] on button "Duplicate existing variation" at bounding box center [366, 207] width 177 height 20
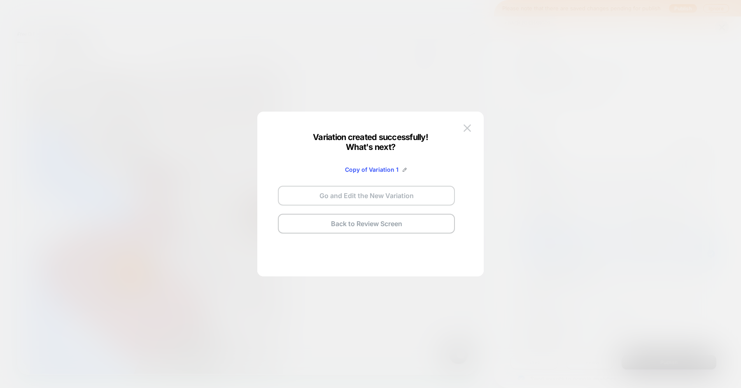
click at [327, 198] on button "Go and Edit the New Variation" at bounding box center [366, 196] width 177 height 20
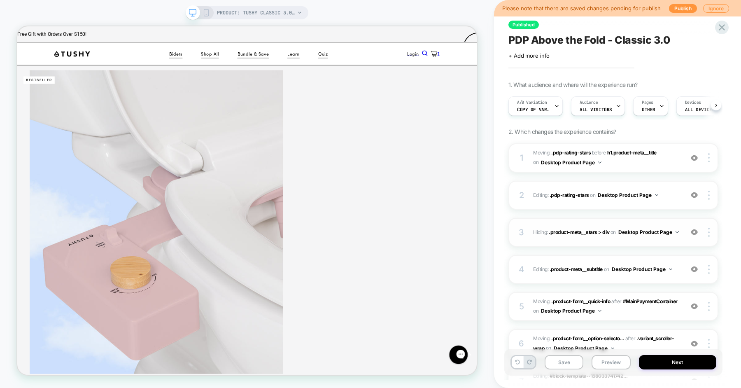
scroll to position [0, 0]
click at [623, 164] on span "Moving: .pdp-rating-stars .pdp-rating-stars before h1.product-meta__title h1.pr…" at bounding box center [606, 157] width 146 height 19
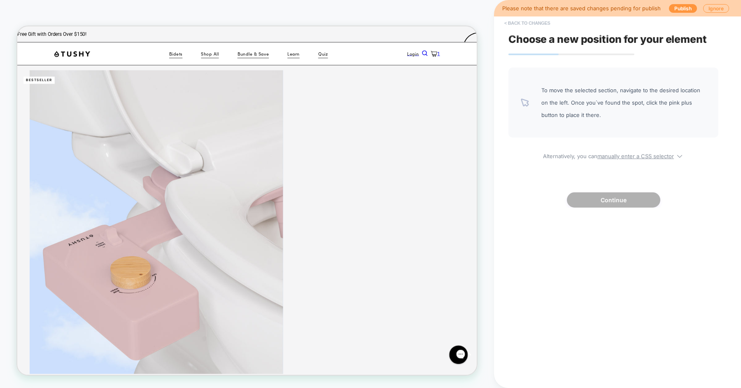
click at [544, 21] on button "< Back to changes" at bounding box center [527, 22] width 54 height 13
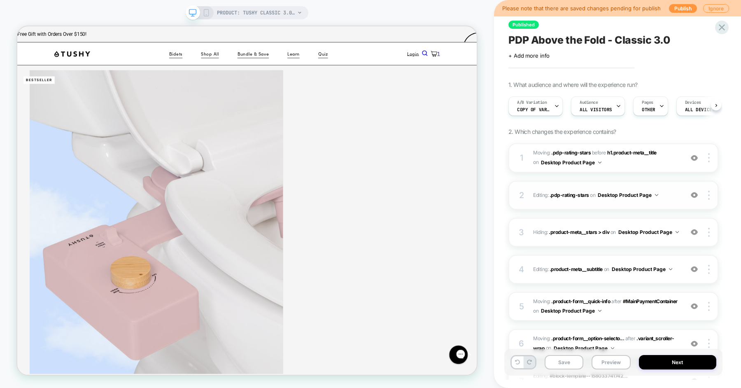
scroll to position [23, 0]
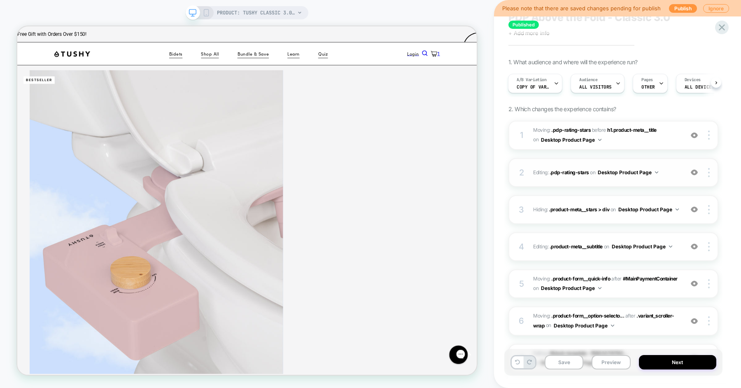
click at [530, 178] on div "2 Editing : .pdp-rating-stars .pdp-rating-stars on Desktop Product Page Add Bef…" at bounding box center [613, 172] width 210 height 29
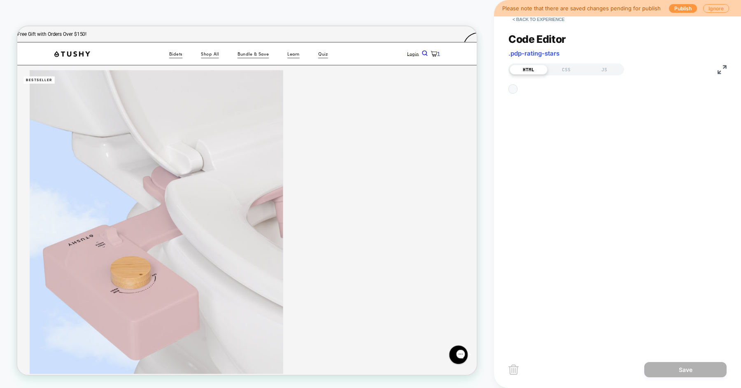
scroll to position [0, 0]
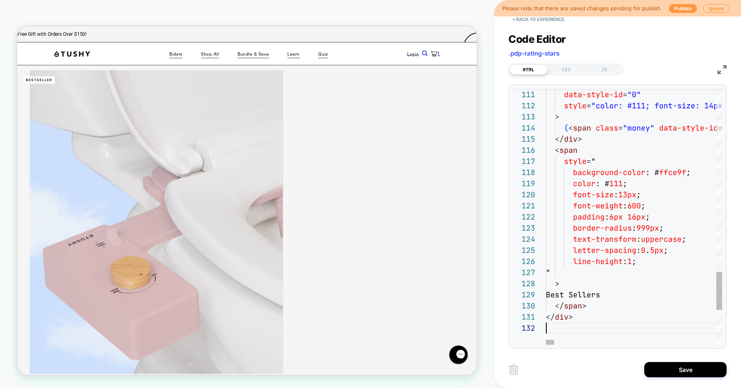
scroll to position [11, 0]
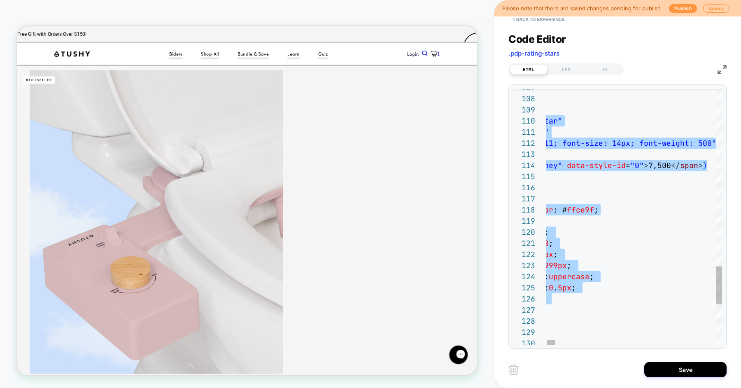
type textarea "**********"
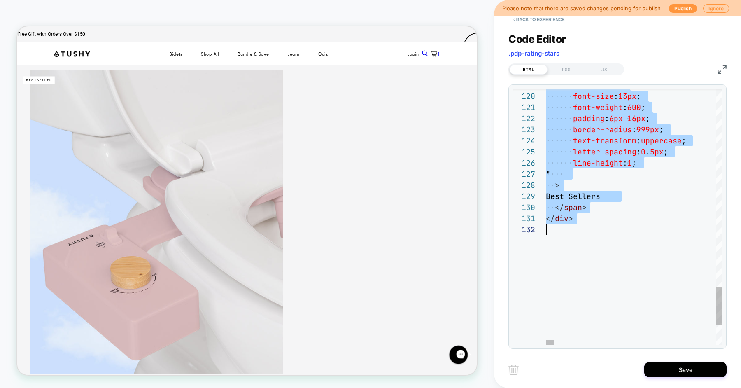
type textarea "**********"
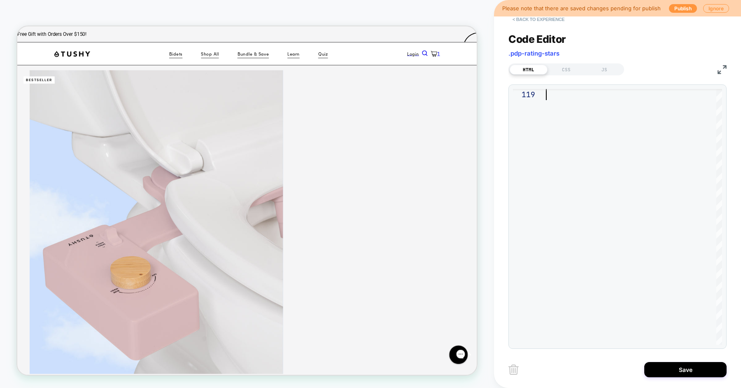
click at [536, 19] on button "< Back to experience" at bounding box center [538, 19] width 60 height 13
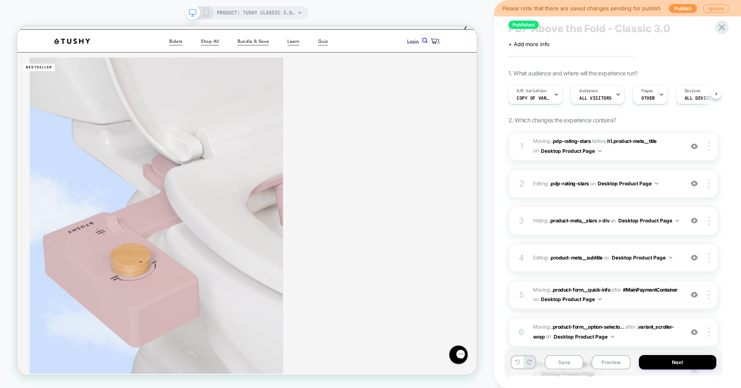
scroll to position [69, 0]
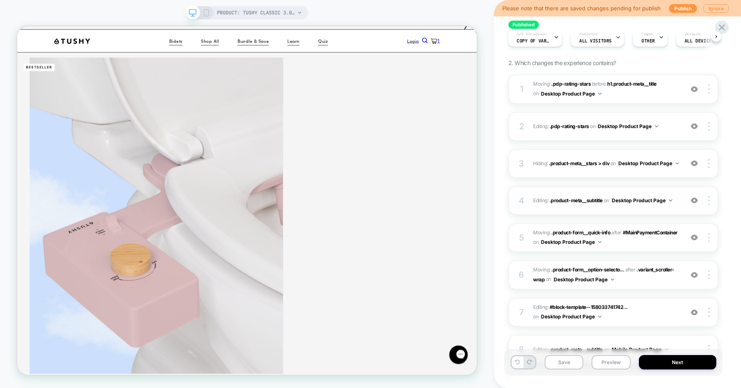
click at [605, 210] on div "4 Editing : .product-meta__subtitle .product-meta__subtitle on Desktop Product …" at bounding box center [613, 200] width 210 height 29
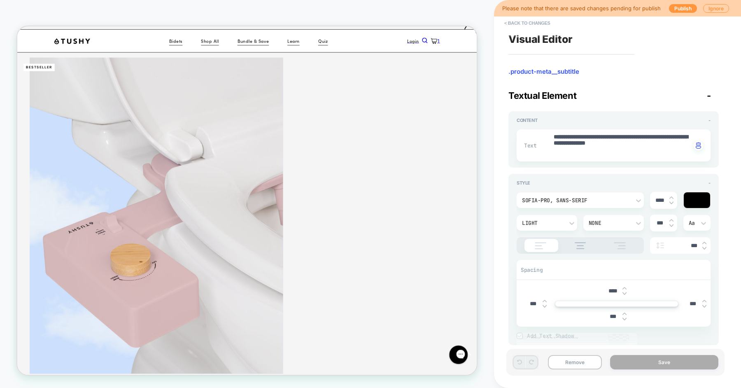
scroll to position [0, 0]
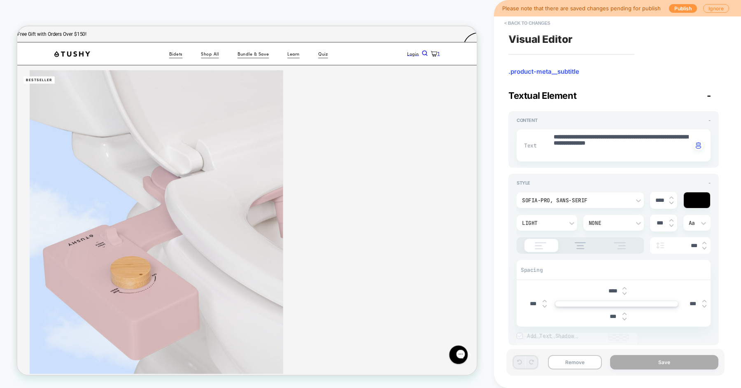
type textarea "*"
click at [539, 22] on button "< Back to changes" at bounding box center [527, 22] width 54 height 13
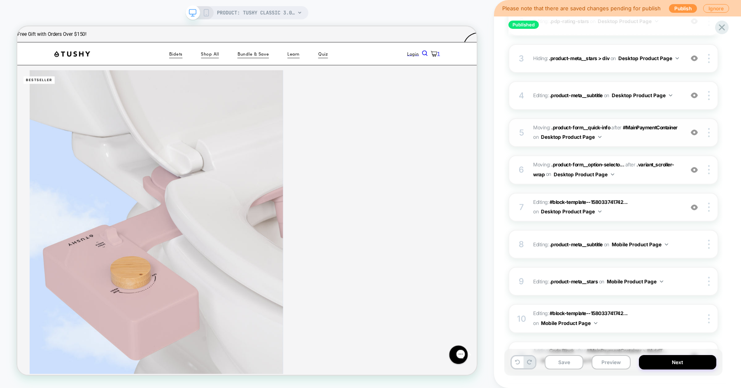
scroll to position [174, 0]
click at [647, 205] on span "Editing : #block-template--158033741742... #block-template--15803374174250__mai…" at bounding box center [606, 206] width 146 height 19
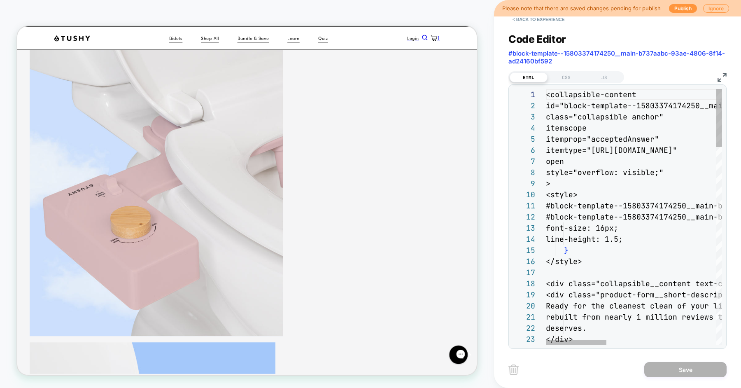
scroll to position [599, 0]
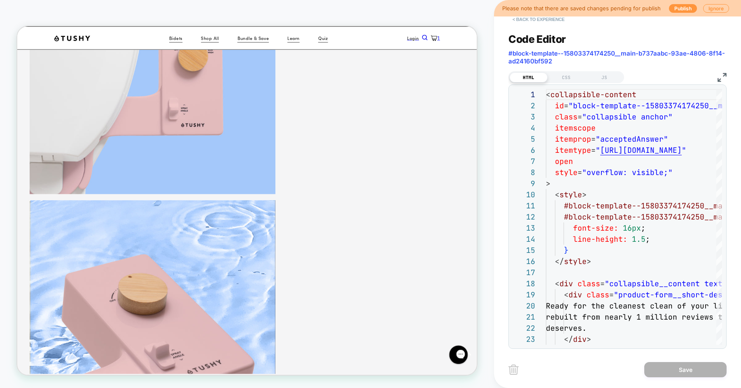
click at [541, 23] on button "< Back to experience" at bounding box center [538, 19] width 60 height 13
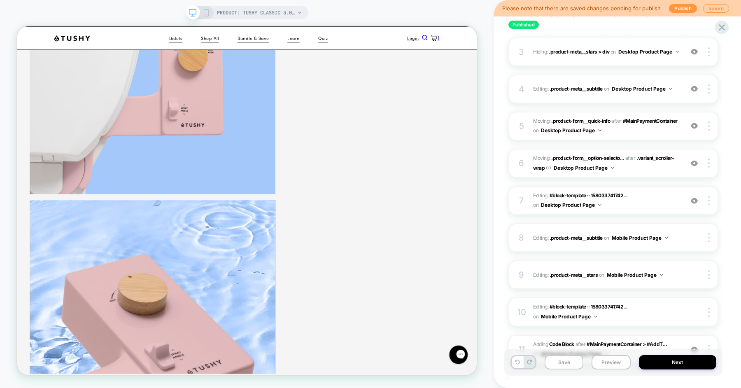
scroll to position [187, 0]
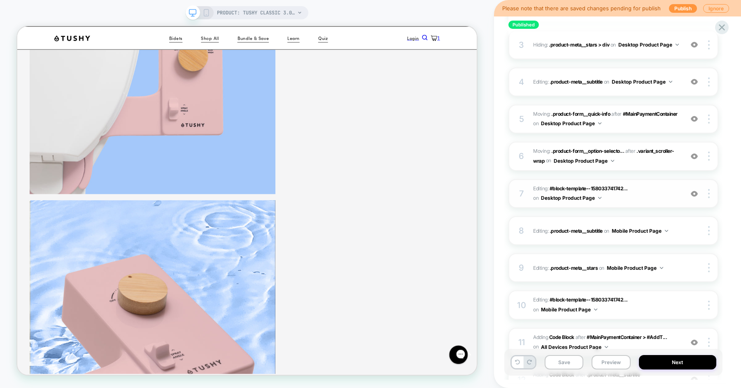
click at [630, 197] on span "Editing : #block-template--158033741742... #block-template--15803374174250__mai…" at bounding box center [606, 193] width 146 height 19
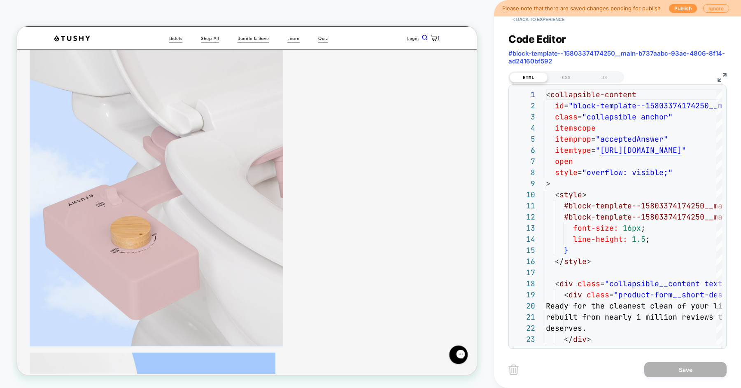
scroll to position [30, 0]
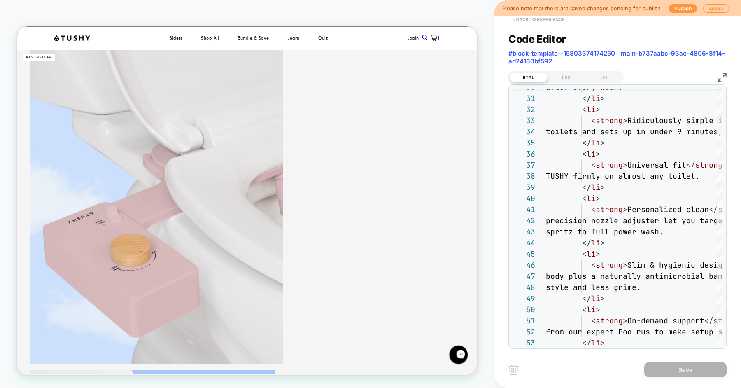
click at [550, 20] on button "< Back to experience" at bounding box center [538, 19] width 60 height 13
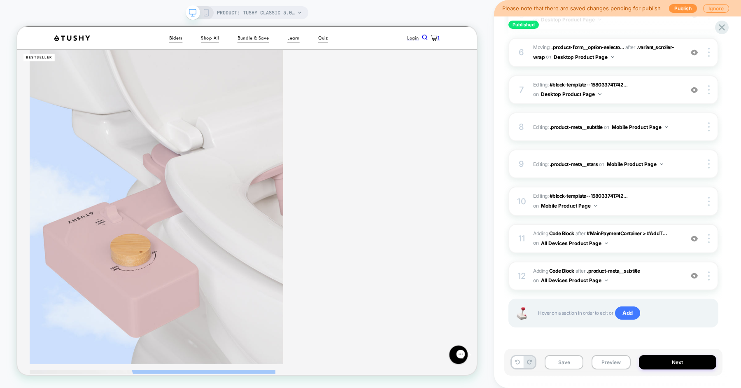
scroll to position [289, 0]
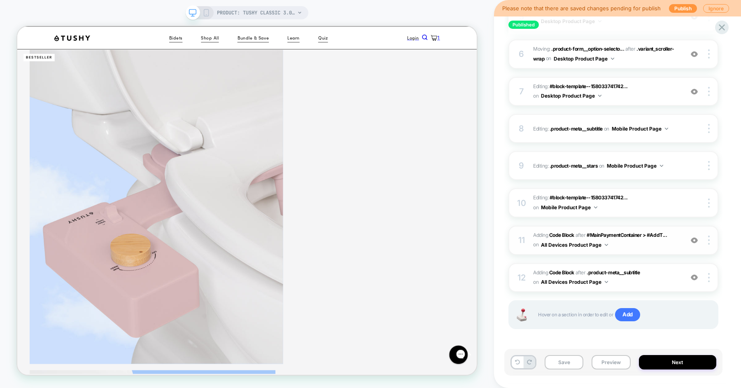
click at [636, 244] on span "Adding Code Block AFTER #MainPaymentContainer > #AddT... #MainPaymentContainer …" at bounding box center [606, 240] width 146 height 19
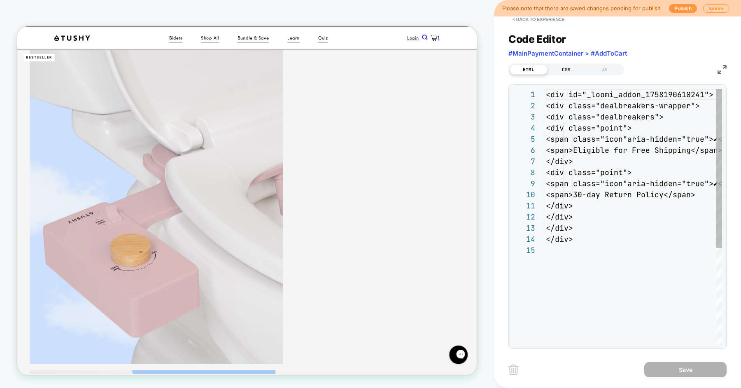
scroll to position [111, 0]
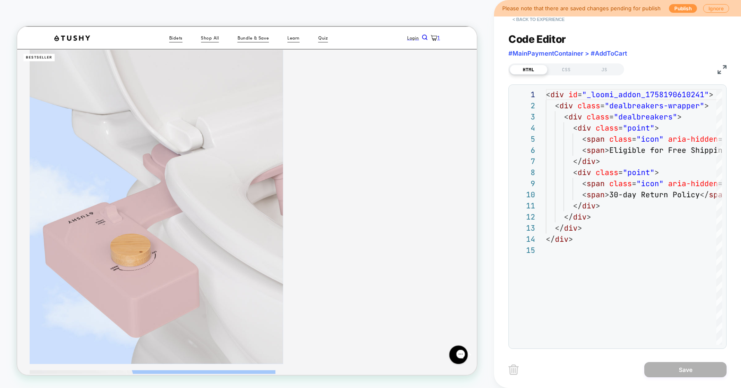
click at [544, 18] on button "< Back to experience" at bounding box center [538, 19] width 60 height 13
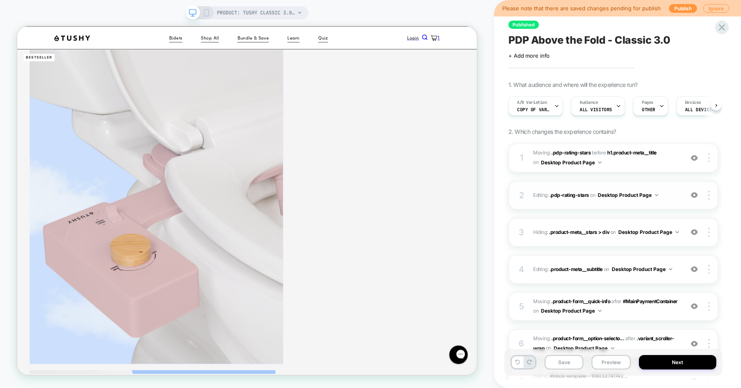
scroll to position [0, 0]
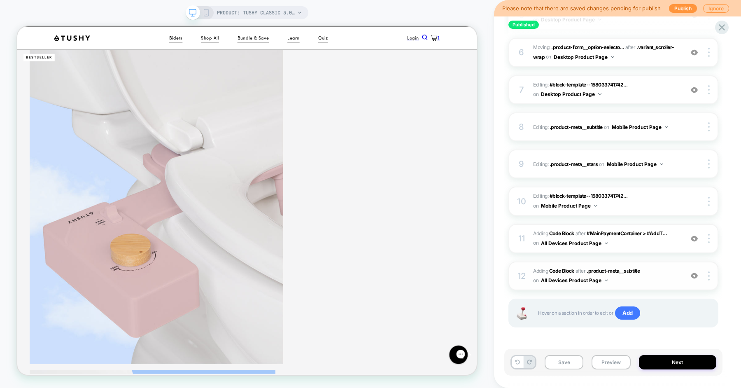
click at [655, 276] on span "Adding Code Block AFTER .product-meta__subtitle .product-meta__subtitle on All …" at bounding box center [606, 275] width 146 height 19
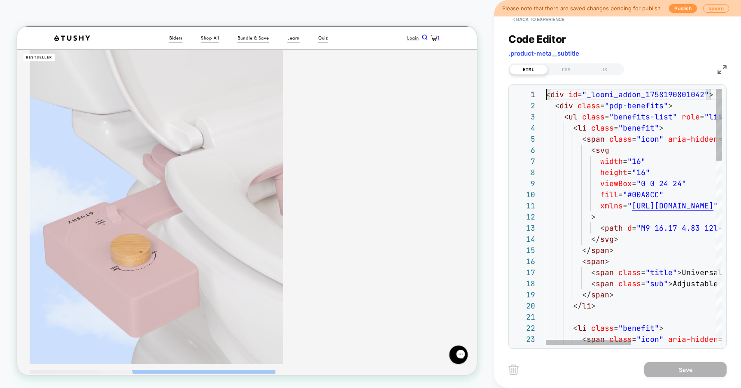
scroll to position [0, 0]
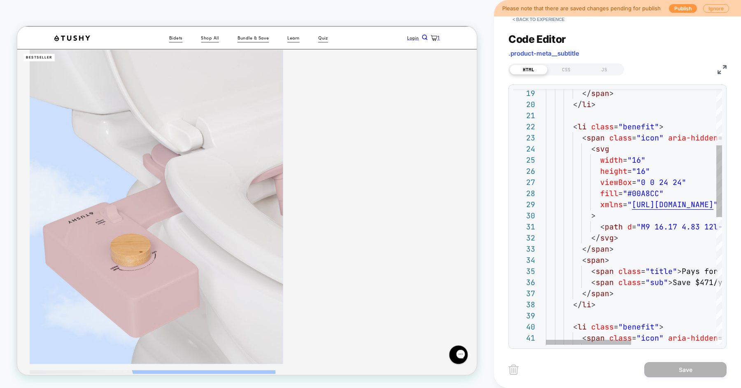
click at [596, 204] on div "</ span > </ li > < li class = "benefit" > < span class = "icon" aria-hidden = …" at bounding box center [722, 343] width 352 height 911
type textarea "**********"
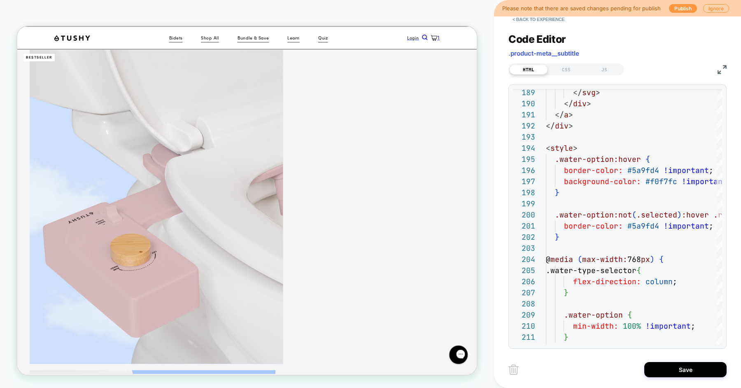
scroll to position [4, 0]
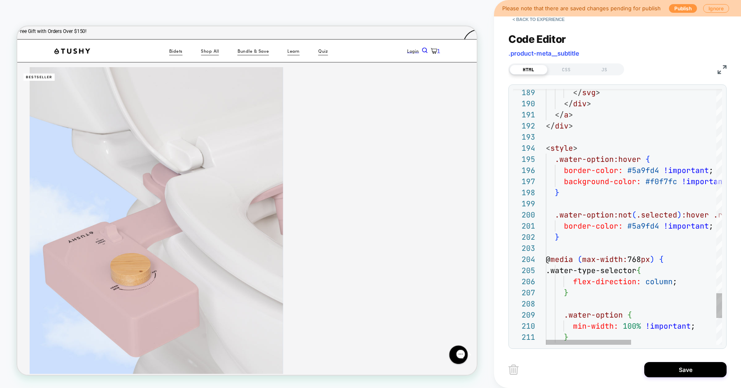
type textarea "**********"
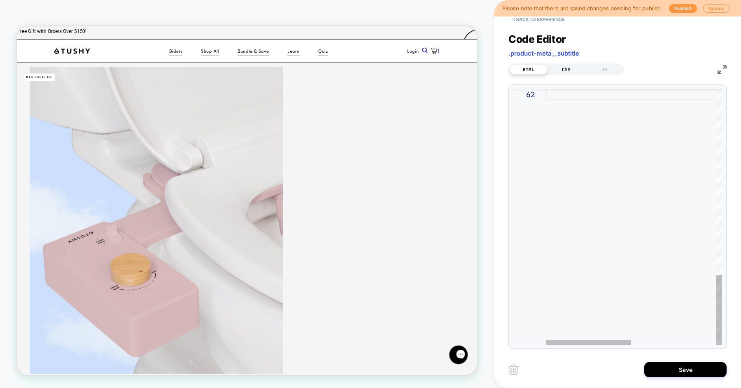
scroll to position [0, 0]
click at [540, 19] on button "< Back to experience" at bounding box center [538, 19] width 60 height 13
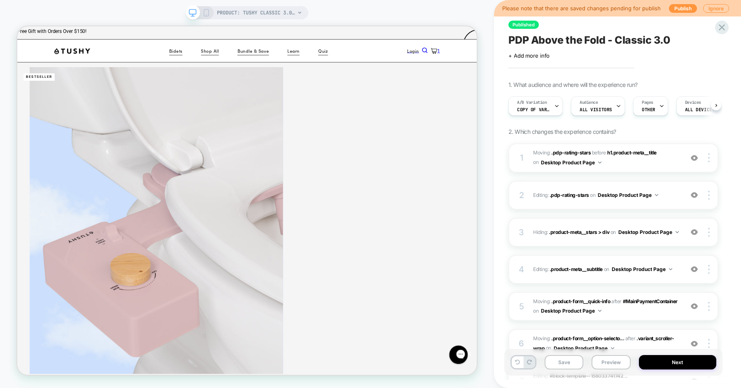
scroll to position [0, 0]
click at [551, 108] on div "A/B Variation Copy of Variation 1" at bounding box center [532, 106] width 49 height 19
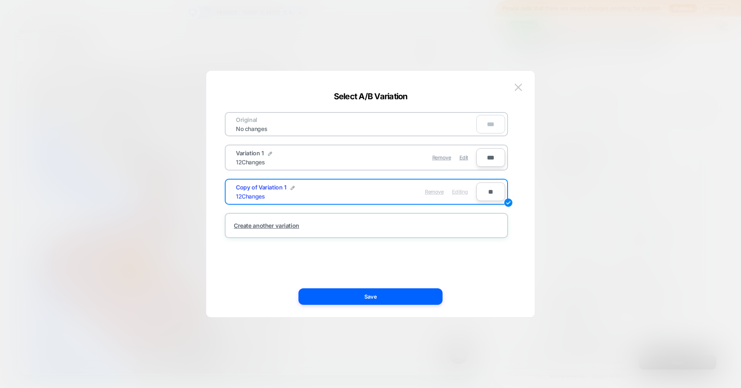
click at [434, 191] on span "Remove" at bounding box center [434, 192] width 19 height 6
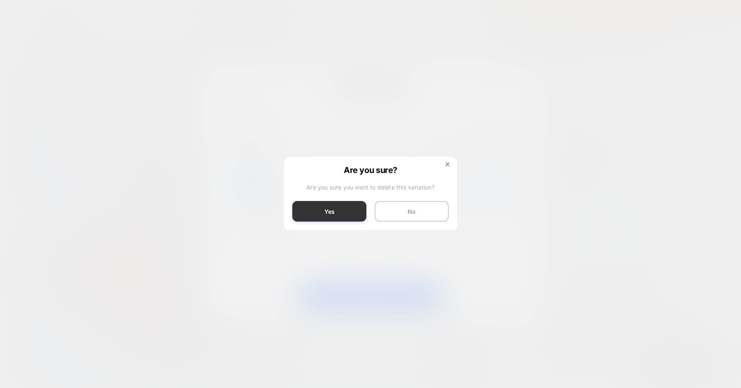
click at [333, 212] on button "Yes" at bounding box center [329, 211] width 74 height 21
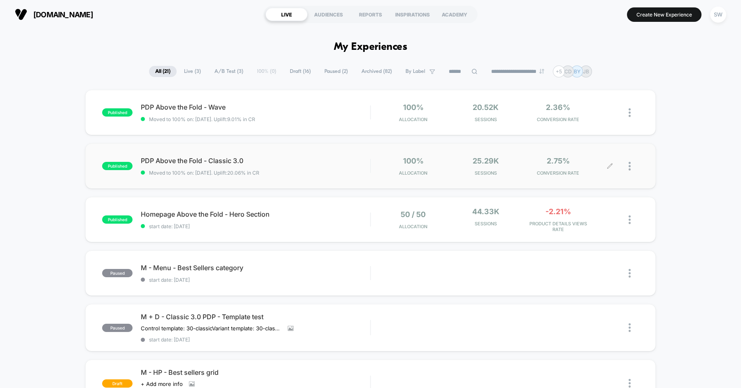
click at [627, 165] on div at bounding box center [624, 165] width 29 height 19
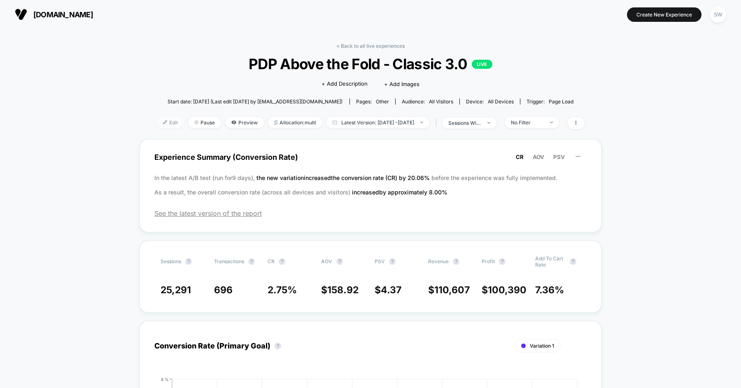
click at [161, 124] on span "Edit" at bounding box center [170, 122] width 27 height 11
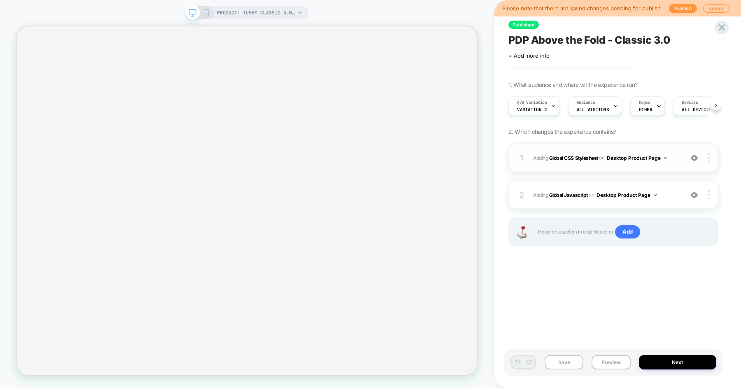
scroll to position [0, 0]
click at [500, 129] on div "Published PDP Above the Fold - Classic 3.0 Click to edit experience details + A…" at bounding box center [617, 194] width 247 height 388
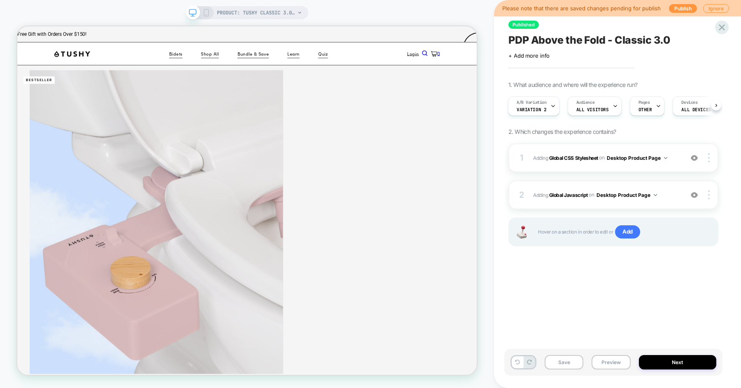
scroll to position [0, 1]
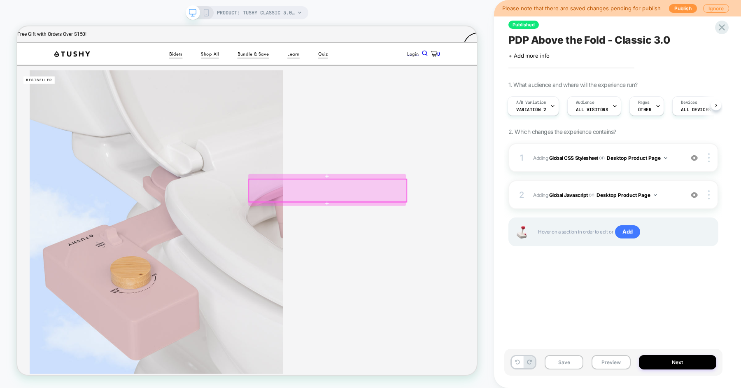
click at [521, 235] on div at bounding box center [431, 245] width 210 height 30
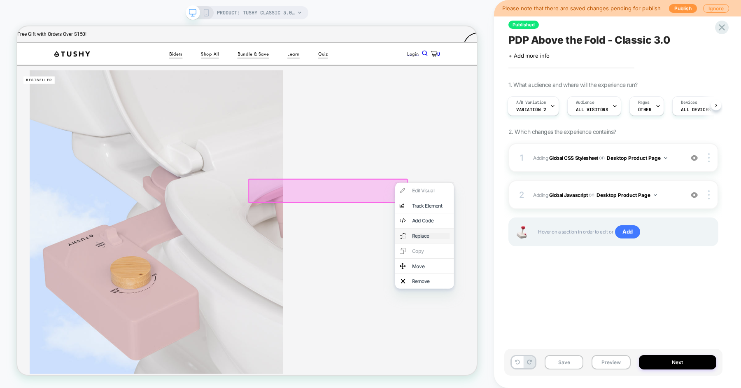
click at [550, 310] on div "Replace" at bounding box center [568, 305] width 50 height 8
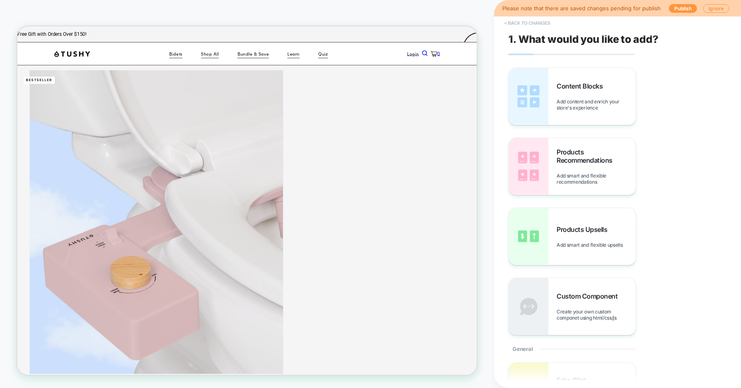
click at [531, 22] on button "< Back to changes" at bounding box center [527, 22] width 54 height 13
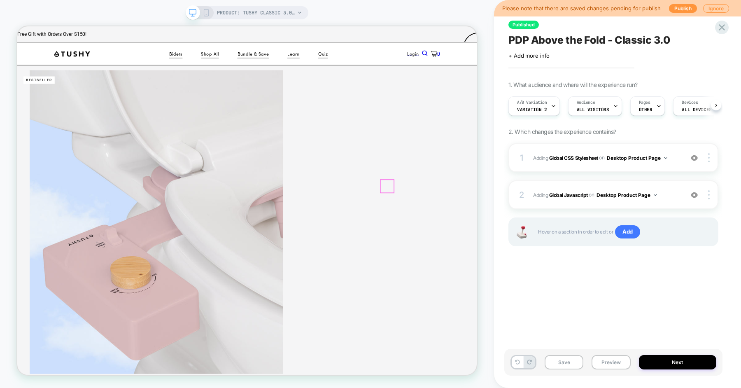
scroll to position [0, 0]
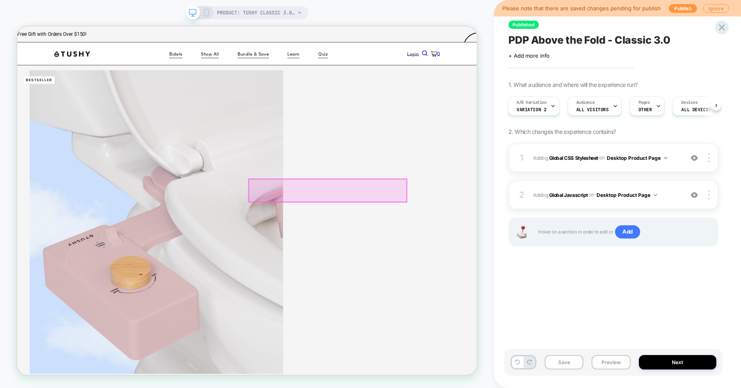
click at [522, 237] on div at bounding box center [431, 245] width 210 height 30
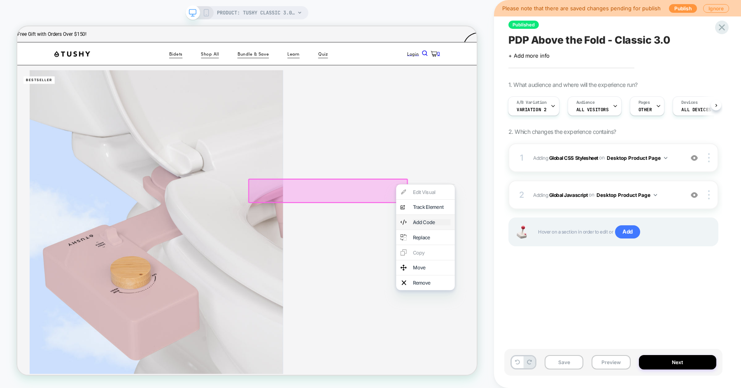
click at [546, 291] on div "Add Code" at bounding box center [570, 287] width 50 height 8
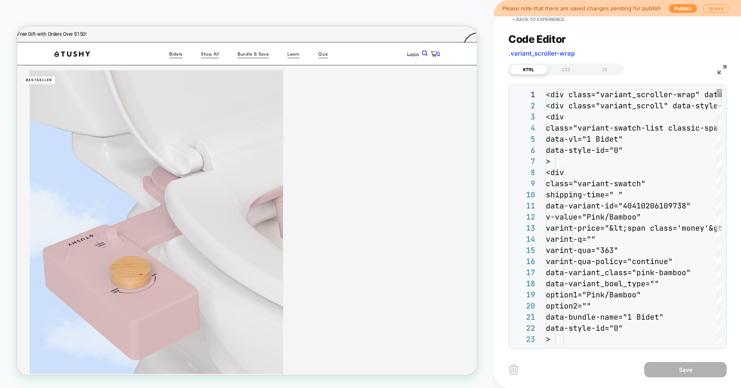
scroll to position [111, 0]
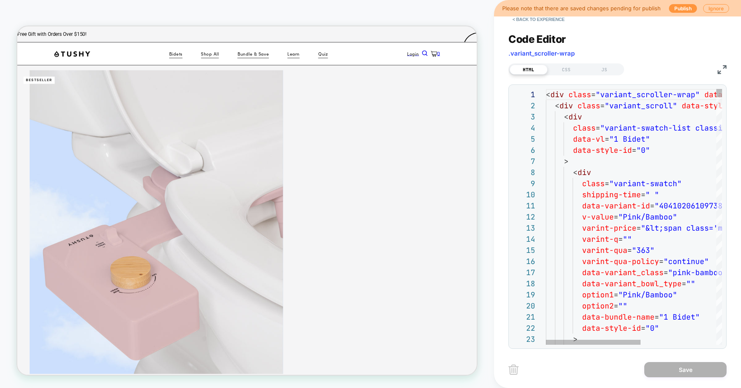
click at [535, 20] on button "< Back to experience" at bounding box center [538, 19] width 60 height 13
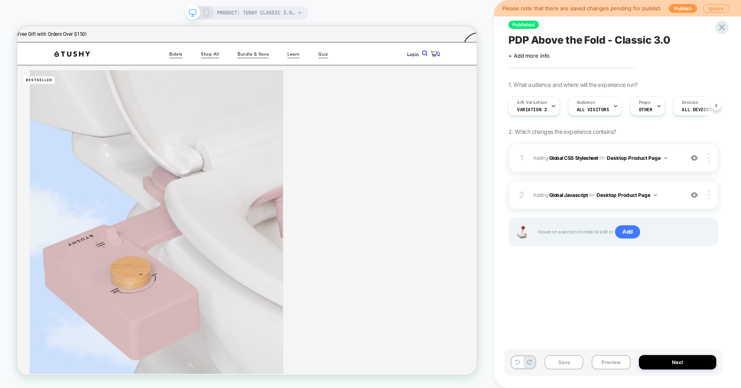
scroll to position [0, 0]
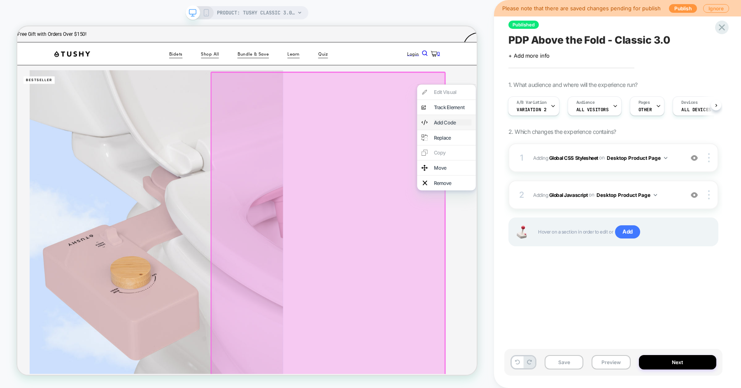
click at [576, 158] on div "Add Code" at bounding box center [598, 154] width 50 height 8
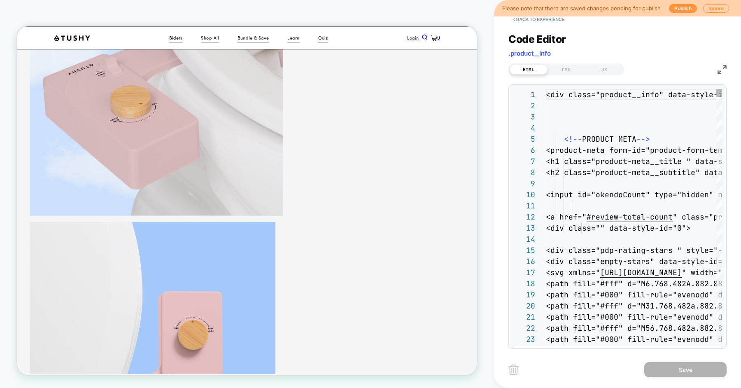
scroll to position [250, 0]
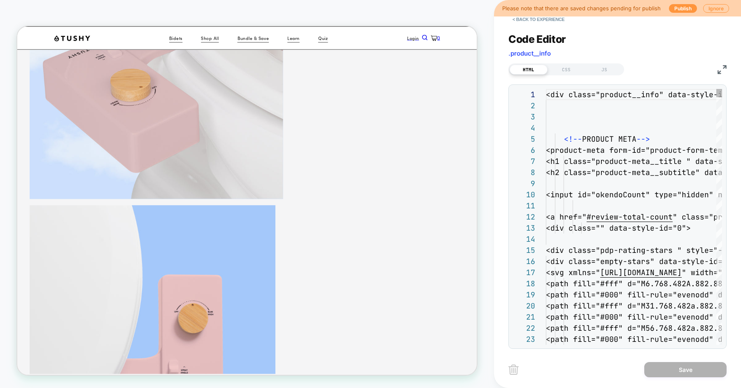
type textarea "**********"
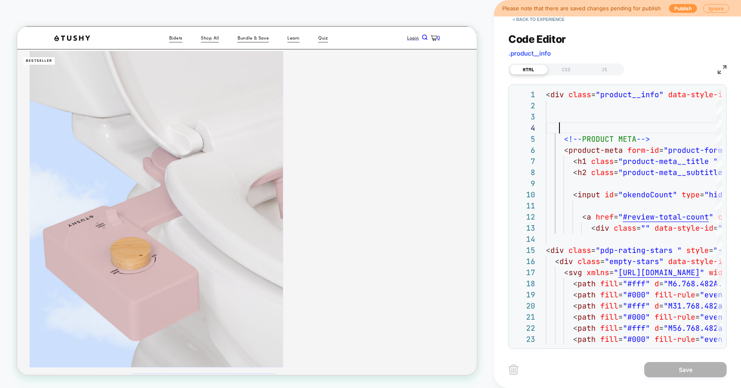
scroll to position [0, 0]
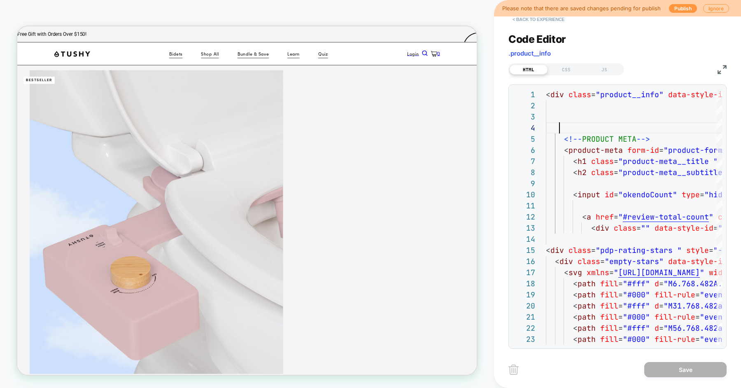
click at [527, 17] on button "< Back to experience" at bounding box center [538, 19] width 60 height 13
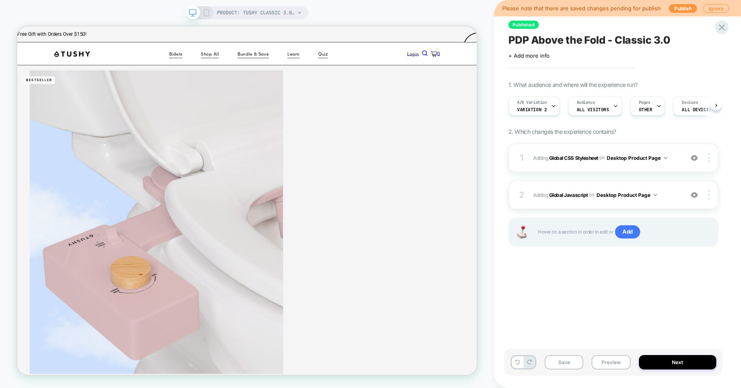
scroll to position [0, 0]
click at [494, 132] on div "Published PDP Above the Fold - Classic 3.0 Click to edit experience details + A…" at bounding box center [617, 194] width 247 height 388
